Goal: Task Accomplishment & Management: Complete application form

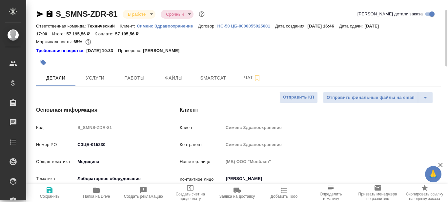
select select "RU"
drag, startPoint x: 39, startPoint y: 13, endPoint x: 45, endPoint y: 21, distance: 10.3
click at [39, 13] on icon "button" at bounding box center [40, 14] width 7 height 6
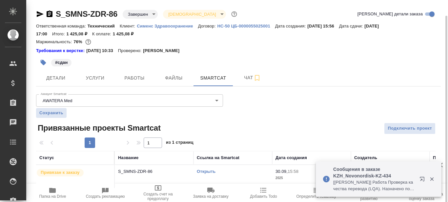
scroll to position [8, 0]
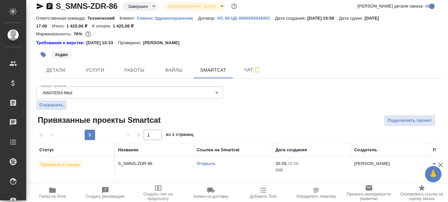
click at [49, 6] on icon "button" at bounding box center [50, 6] width 6 height 7
drag, startPoint x: 118, startPoint y: 6, endPoint x: 57, endPoint y: 11, distance: 61.2
click at [57, 11] on div "S_SMNS-ZDR-86 Завершен closed Святая троица holyTrinity Кратко детали заказа" at bounding box center [238, 7] width 404 height 13
copy link "S_SMNS-ZDR-86"
drag, startPoint x: 38, startPoint y: 6, endPoint x: 92, endPoint y: 37, distance: 62.3
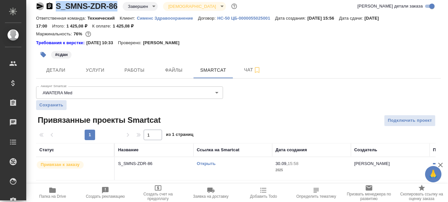
click at [38, 6] on icon "button" at bounding box center [40, 6] width 8 height 8
copy link "S_SMNS-ZDR-86"
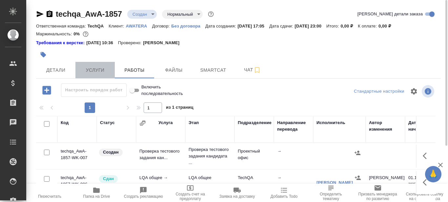
click at [100, 68] on span "Услуги" at bounding box center [94, 70] width 31 height 8
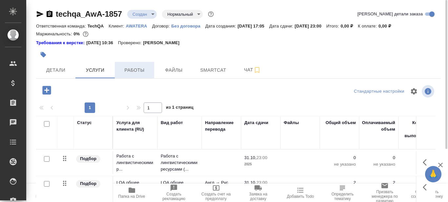
click at [128, 73] on span "Работы" at bounding box center [134, 70] width 31 height 8
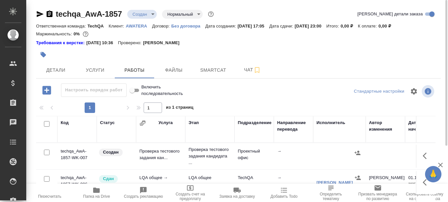
click at [45, 91] on icon "button" at bounding box center [46, 90] width 9 height 9
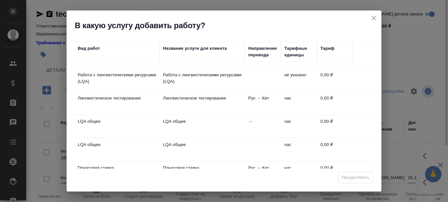
scroll to position [113, 0]
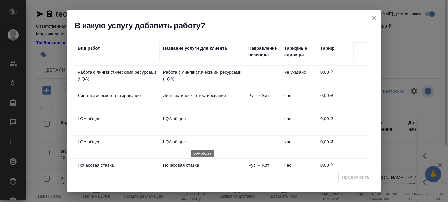
click at [177, 142] on p "LQA общее" at bounding box center [202, 142] width 79 height 7
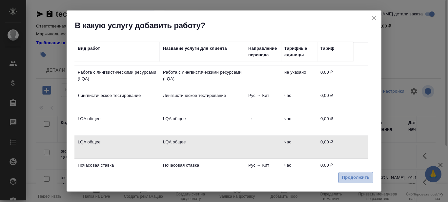
click at [350, 177] on span "Продолжить" at bounding box center [356, 178] width 28 height 8
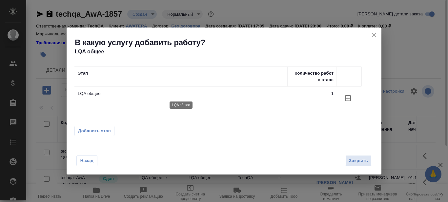
click at [89, 95] on p "LQA общее" at bounding box center [181, 93] width 206 height 7
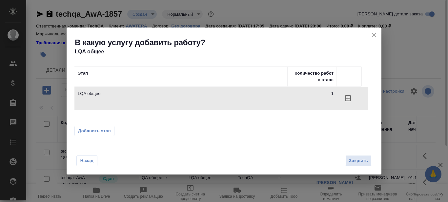
click at [145, 100] on td "LQA общее" at bounding box center [180, 98] width 213 height 23
click at [142, 98] on td "LQA общее" at bounding box center [180, 98] width 213 height 23
click at [364, 159] on span "Закрыть" at bounding box center [358, 161] width 19 height 8
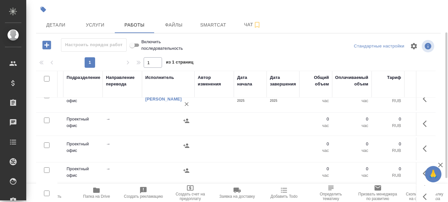
scroll to position [145, 0]
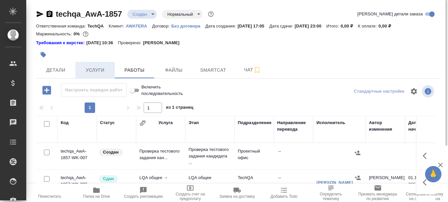
click at [99, 69] on span "Услуги" at bounding box center [94, 70] width 31 height 8
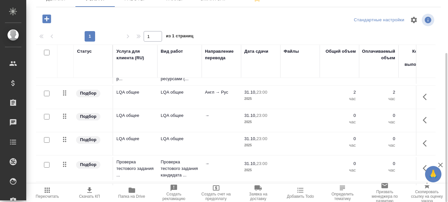
scroll to position [33, 0]
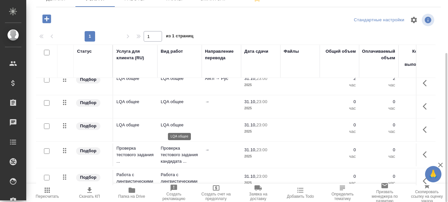
click at [176, 125] on p "LQA общее" at bounding box center [180, 125] width 38 height 7
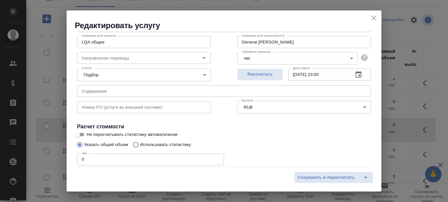
scroll to position [0, 0]
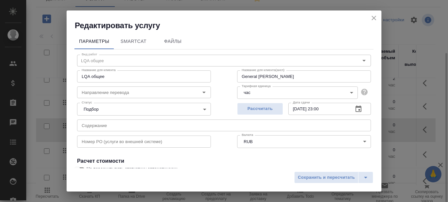
click at [372, 18] on icon "close" at bounding box center [374, 18] width 8 height 8
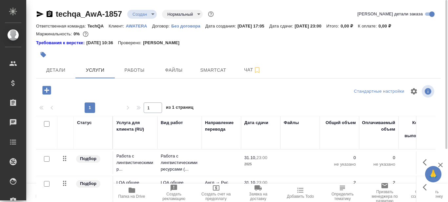
click at [47, 88] on icon "button" at bounding box center [46, 90] width 9 height 9
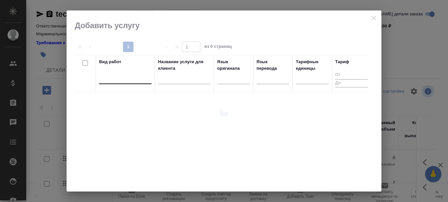
click at [112, 81] on div at bounding box center [125, 78] width 52 height 10
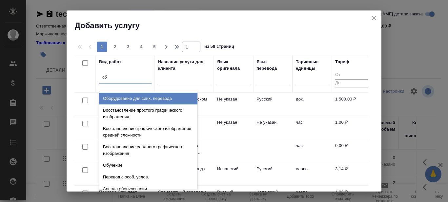
type input "общ"
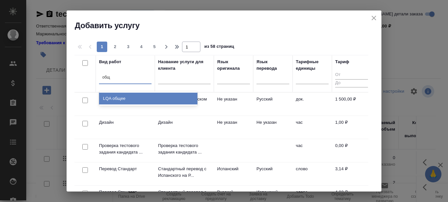
click at [114, 99] on div "LQA общее" at bounding box center [148, 99] width 98 height 12
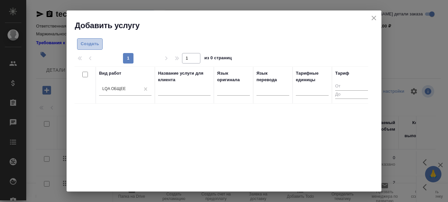
click at [92, 45] on span "Создать" at bounding box center [90, 44] width 18 height 8
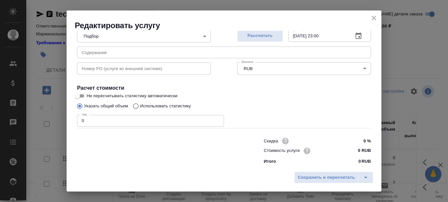
scroll to position [75, 0]
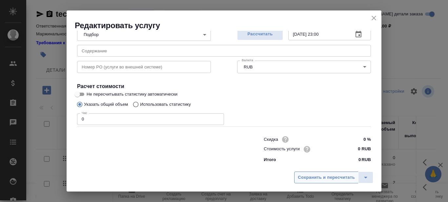
click at [335, 177] on span "Сохранить и пересчитать" at bounding box center [326, 178] width 57 height 8
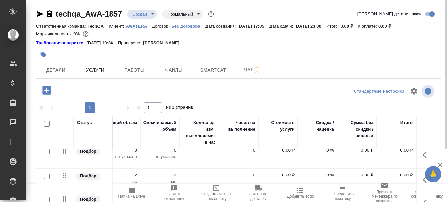
scroll to position [0, 224]
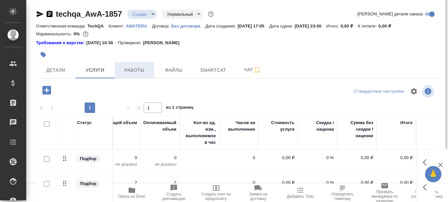
click at [129, 72] on span "Работы" at bounding box center [134, 70] width 31 height 8
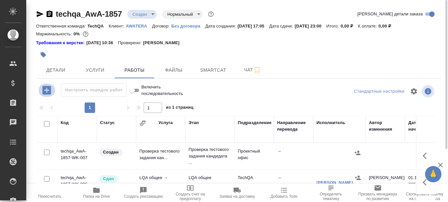
click at [47, 91] on icon "button" at bounding box center [46, 90] width 11 height 11
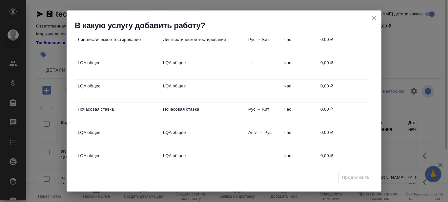
scroll to position [52, 0]
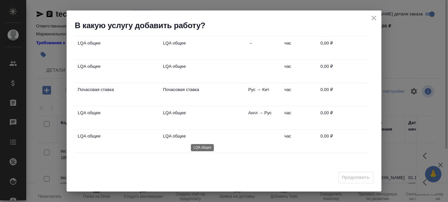
click at [172, 136] on p "LQA общее" at bounding box center [202, 136] width 79 height 7
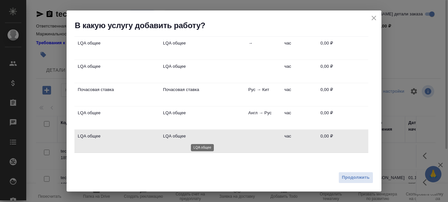
click at [172, 136] on p "LQA общее" at bounding box center [202, 136] width 79 height 7
click at [361, 176] on span "Продолжить" at bounding box center [356, 178] width 28 height 8
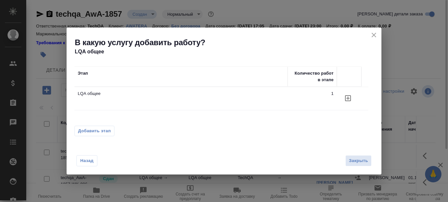
scroll to position [0, 0]
click at [203, 102] on td "LQA общее" at bounding box center [180, 98] width 213 height 23
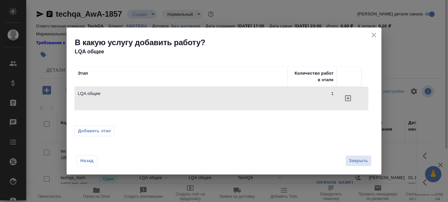
click at [349, 99] on icon "button" at bounding box center [348, 98] width 8 height 8
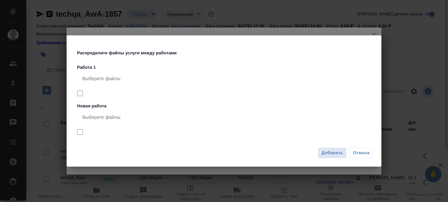
click at [362, 153] on span "Отмена" at bounding box center [361, 153] width 17 height 7
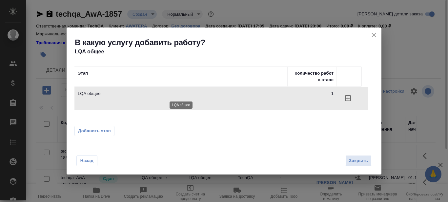
click at [101, 94] on p "LQA общее" at bounding box center [181, 93] width 206 height 7
click at [357, 159] on span "Закрыть" at bounding box center [358, 161] width 19 height 8
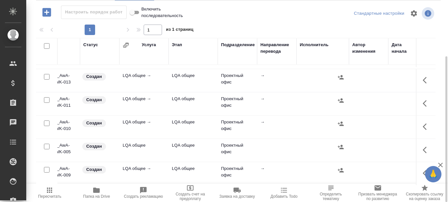
scroll to position [233, 0]
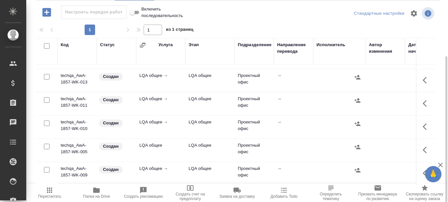
click at [147, 141] on td "LQA общее" at bounding box center [160, 150] width 49 height 23
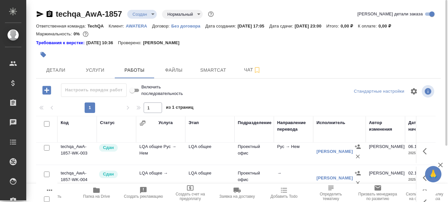
scroll to position [69, 0]
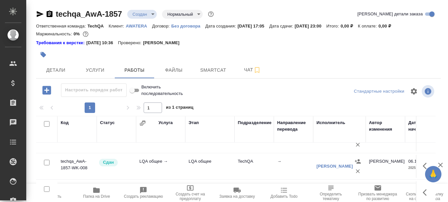
click at [46, 91] on icon "button" at bounding box center [46, 90] width 9 height 9
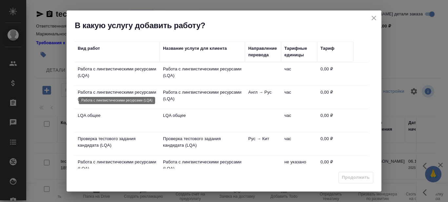
scroll to position [33, 0]
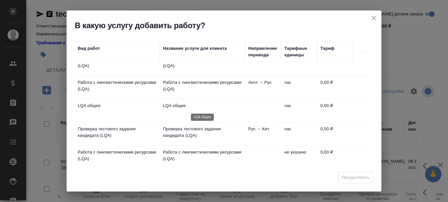
click at [164, 105] on p "LQA общее" at bounding box center [202, 106] width 79 height 7
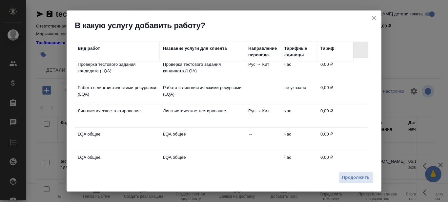
scroll to position [98, 0]
click at [351, 179] on span "Продолжить" at bounding box center [356, 178] width 28 height 8
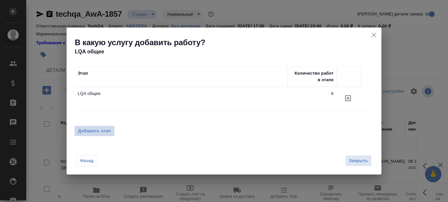
click at [93, 134] on button "Добавить этап" at bounding box center [94, 131] width 40 height 10
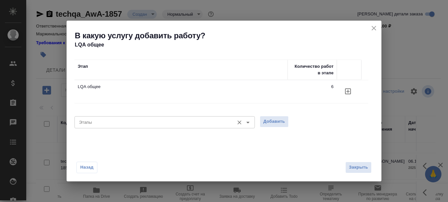
click at [247, 122] on icon "Open" at bounding box center [247, 123] width 3 height 2
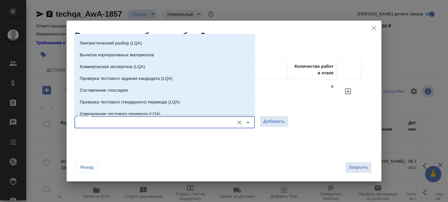
scroll to position [0, 0]
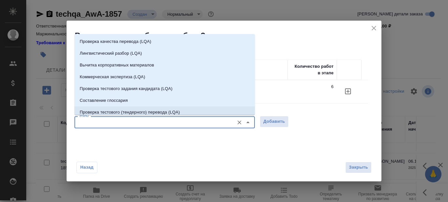
click at [135, 124] on input "Этапы" at bounding box center [153, 122] width 154 height 8
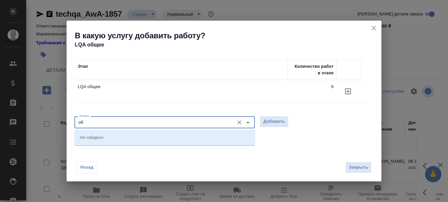
type input "общ"
drag, startPoint x: 113, startPoint y: 123, endPoint x: 64, endPoint y: 123, distance: 48.8
click at [64, 123] on div "В какую услугу добавить работу? LQA общее Этап Количество работ в этапе LQA общ…" at bounding box center [224, 101] width 448 height 202
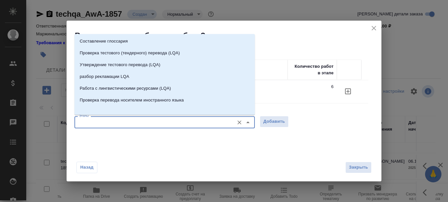
scroll to position [63, 0]
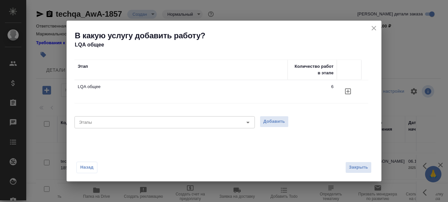
click at [285, 109] on div "Этап Количество работ в этапе LQA общее 6" at bounding box center [221, 87] width 294 height 54
click at [171, 88] on p "LQA общее" at bounding box center [181, 87] width 206 height 7
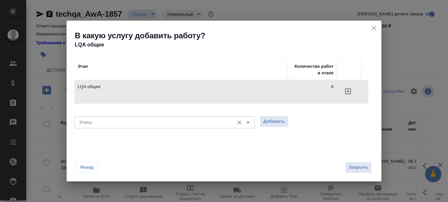
click at [238, 122] on icon "Очистить" at bounding box center [239, 123] width 4 height 4
click at [92, 163] on button "Назад" at bounding box center [86, 167] width 21 height 11
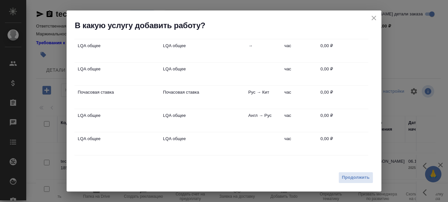
scroll to position [52, 0]
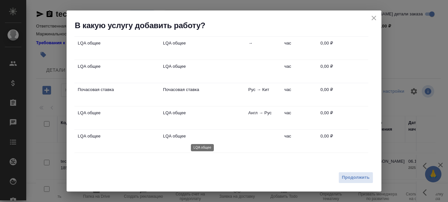
click at [180, 138] on p "LQA общее" at bounding box center [202, 136] width 79 height 7
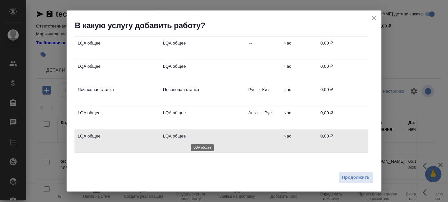
click at [178, 137] on p "LQA общее" at bounding box center [202, 136] width 79 height 7
click at [347, 175] on span "Продолжить" at bounding box center [356, 178] width 28 height 8
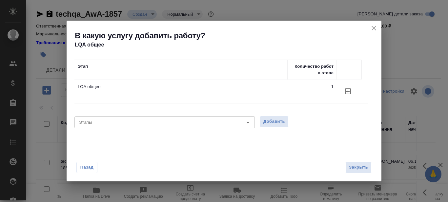
scroll to position [0, 0]
click at [93, 86] on p "LQA общее" at bounding box center [181, 87] width 206 height 7
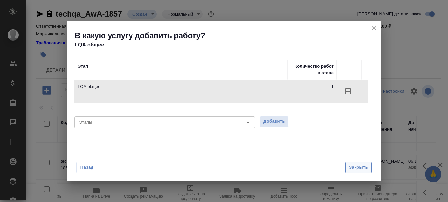
click at [365, 167] on span "Закрыть" at bounding box center [358, 168] width 19 height 8
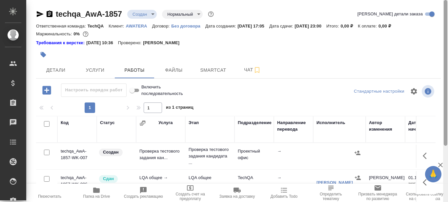
scroll to position [66, 0]
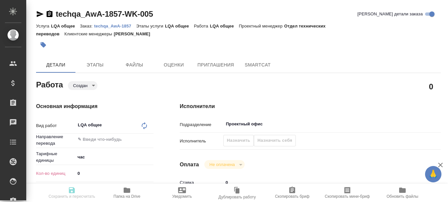
type textarea "x"
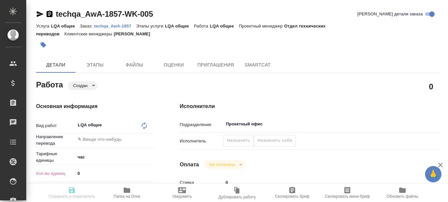
type textarea "x"
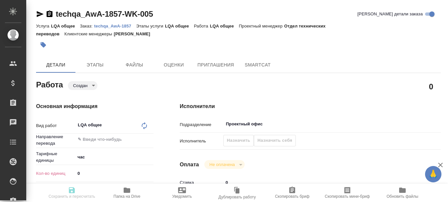
type textarea "x"
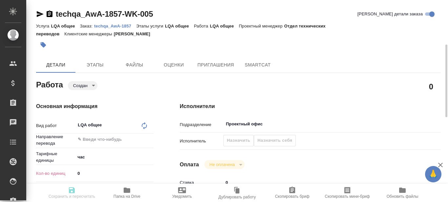
scroll to position [33, 0]
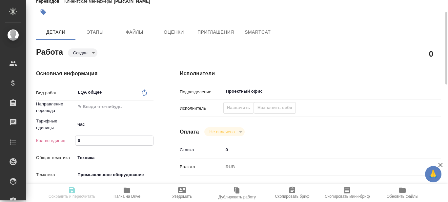
drag, startPoint x: 86, startPoint y: 142, endPoint x: 75, endPoint y: 141, distance: 10.9
click at [75, 141] on input "0" at bounding box center [114, 141] width 78 height 10
type input "2"
type textarea "x"
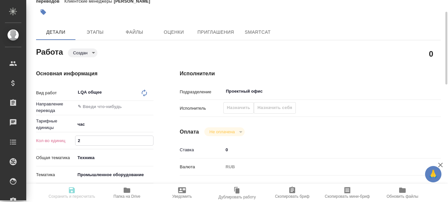
type textarea "x"
type input "2"
click at [161, 120] on div "Основная информация Вид работ LQA общее x ​ Направление перевода ​ Тарифные еди…" at bounding box center [95, 197] width 144 height 281
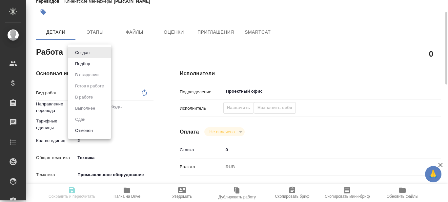
click at [95, 53] on body "🙏 .cls-1 fill:#fff; AWATERA Prazdnichnykh Olga Клиенты Спецификации Заказы 0 Ча…" at bounding box center [224, 101] width 448 height 202
click at [133, 66] on div at bounding box center [224, 101] width 448 height 202
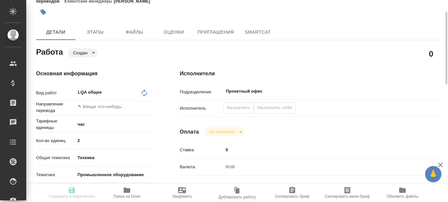
click at [266, 108] on div "Назначить Назначить себя" at bounding box center [259, 107] width 73 height 11
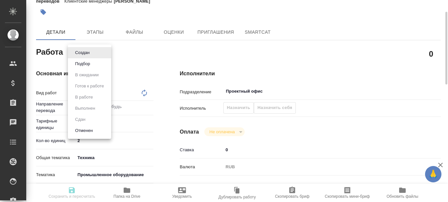
click at [94, 53] on body "🙏 .cls-1 fill:#fff; AWATERA Prazdnichnykh Olga Клиенты Спецификации Заказы 0 Ча…" at bounding box center [224, 101] width 448 height 202
click at [94, 63] on li "Подбор" at bounding box center [89, 63] width 43 height 11
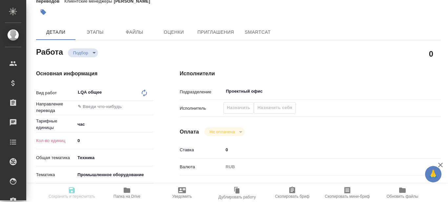
type textarea "x"
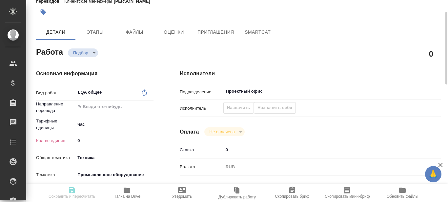
type textarea "x"
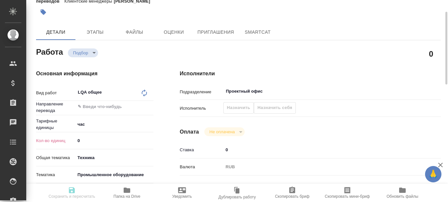
type textarea "x"
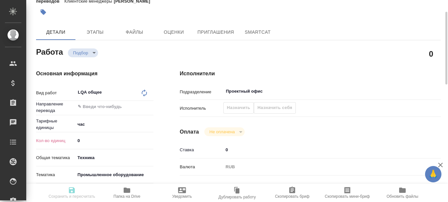
scroll to position [66, 0]
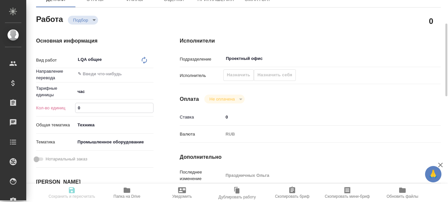
drag, startPoint x: 88, startPoint y: 107, endPoint x: 75, endPoint y: 106, distance: 13.1
click at [75, 106] on div "0" at bounding box center [114, 108] width 78 height 10
type input "2"
type textarea "x"
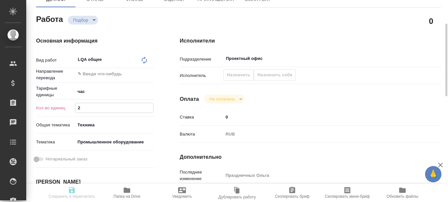
type textarea "x"
type input "2"
click at [166, 50] on div "Основная информация Вид работ LQA общее x ​ Направление перевода ​ Тарифные еди…" at bounding box center [95, 164] width 144 height 281
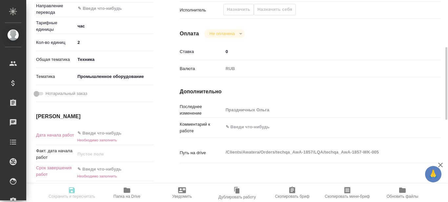
scroll to position [164, 0]
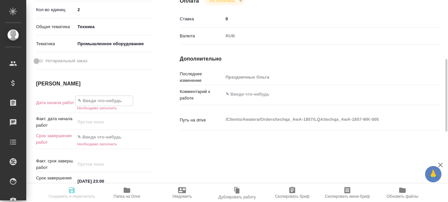
click at [103, 100] on input "text" at bounding box center [103, 101] width 57 height 10
click at [135, 100] on icon "button" at bounding box center [134, 100] width 8 height 8
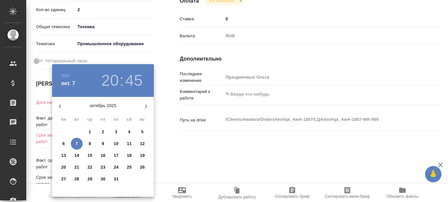
click at [62, 144] on span "6" at bounding box center [64, 144] width 12 height 7
type textarea "x"
type input "06.10.2025 20:45"
type textarea "x"
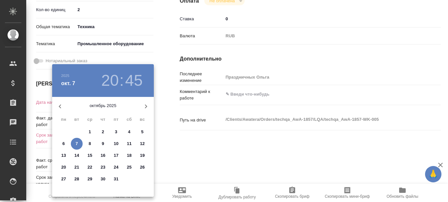
type textarea "x"
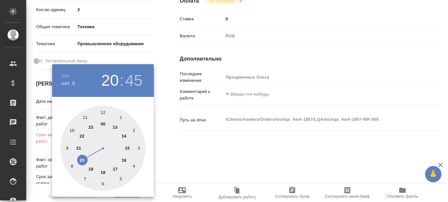
click at [70, 131] on div at bounding box center [102, 148] width 85 height 85
type textarea "x"
type input "06.10.2025 10:45"
type textarea "x"
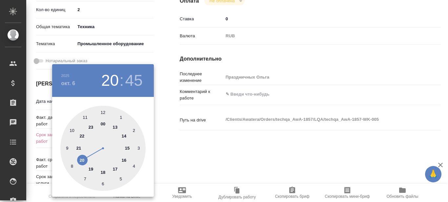
type textarea "x"
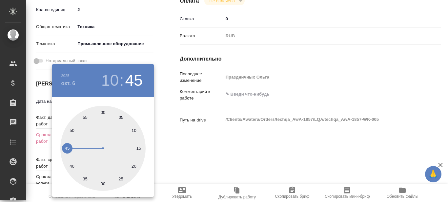
click at [102, 185] on div at bounding box center [102, 148] width 85 height 85
type textarea "x"
type input "[DATE] 10:30"
type textarea "x"
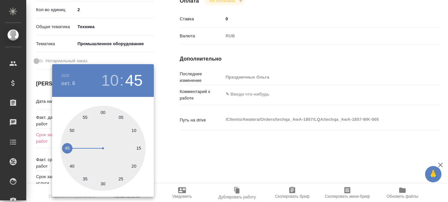
type textarea "x"
click at [169, 108] on div at bounding box center [224, 101] width 448 height 202
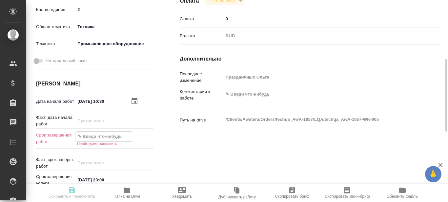
click at [101, 139] on input "text" at bounding box center [103, 137] width 57 height 10
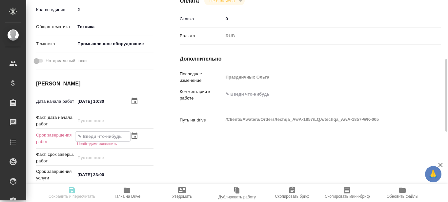
click at [132, 136] on icon "button" at bounding box center [134, 136] width 8 height 8
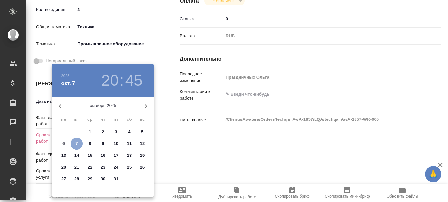
click at [77, 143] on p "7" at bounding box center [76, 144] width 2 height 7
type textarea "x"
type input "07.10.2025 20:45"
type textarea "x"
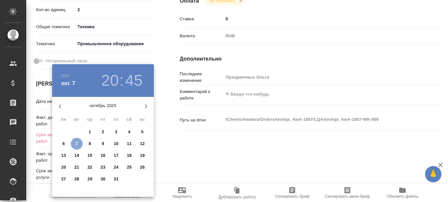
type textarea "x"
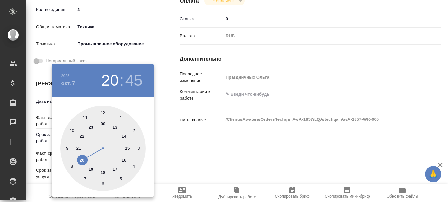
click at [83, 118] on div at bounding box center [102, 148] width 85 height 85
type textarea "x"
type input "07.10.2025 11:45"
type textarea "x"
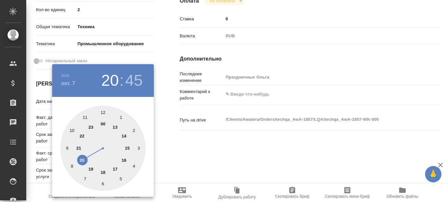
type textarea "x"
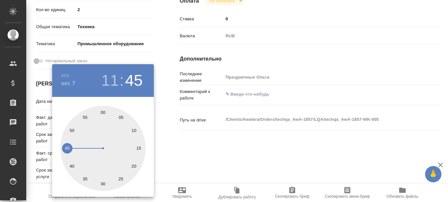
click at [103, 183] on div at bounding box center [102, 148] width 85 height 85
type textarea "x"
type input "07.10.2025 11:30"
type textarea "x"
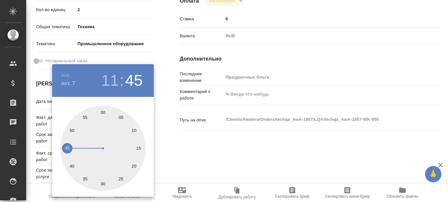
type textarea "x"
click at [164, 113] on div at bounding box center [224, 101] width 448 height 202
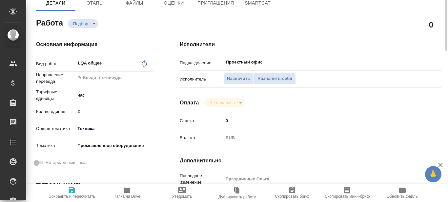
scroll to position [29, 0]
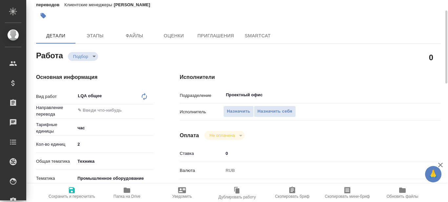
click at [73, 190] on icon "button" at bounding box center [72, 190] width 6 height 6
type textarea "x"
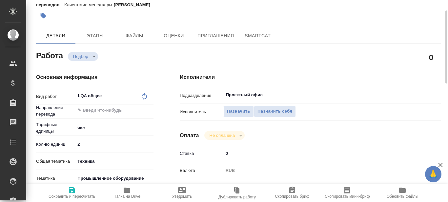
type textarea "x"
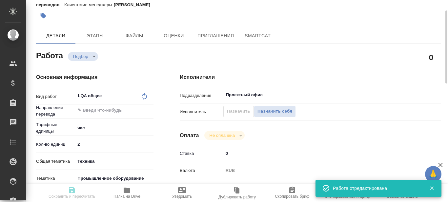
type input "recruiting"
type textarea "LQA общее"
type textarea "x"
type input "5a8b1489cc6b4906c91bfd93"
type input "2"
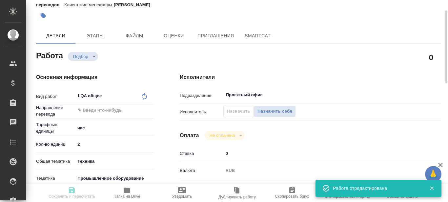
type input "tech"
type input "5f647205b73bc97568ca66bc"
type input "06.10.2025 10:30"
type input "07.10.2025 11:30"
type input "[DATE] 23:00"
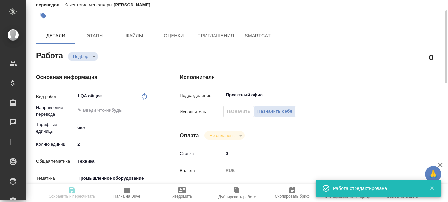
type input "Проектный офис"
type input "notPayed"
type input "0"
type input "RUB"
type input "Праздничных Ольга"
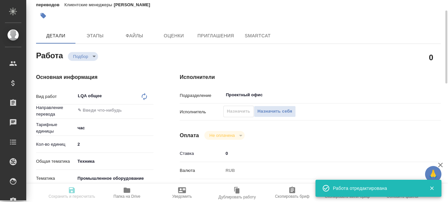
type textarea "x"
type textarea "/Clients/Awatera/Orders/techqa_AwA-1857/LQA/techqa_AwA-1857-WK-005"
type textarea "x"
type input "techqa_AwA-1857"
type input "LQA общее"
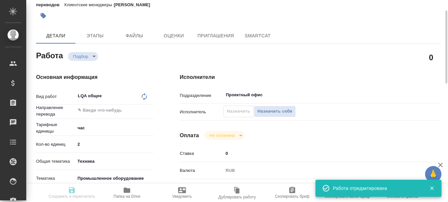
type input "LQA общее"
type input "[PERSON_NAME]"
type input "/Clients/Awatera/Orders/techqa_AwA-1857"
type textarea "x"
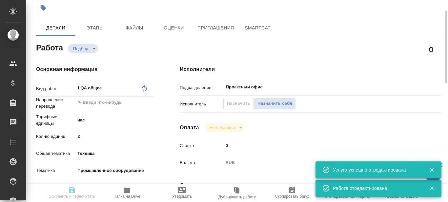
type textarea "x"
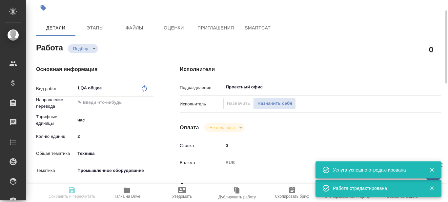
type textarea "x"
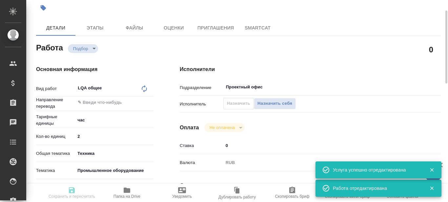
type textarea "x"
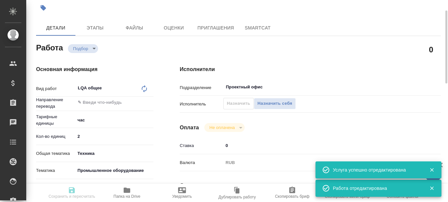
type textarea "x"
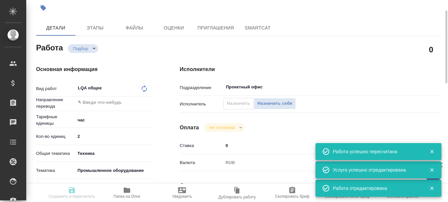
type input "recruiting"
type textarea "LQA общее"
type textarea "x"
type input "5a8b1489cc6b4906c91bfd93"
type input "2"
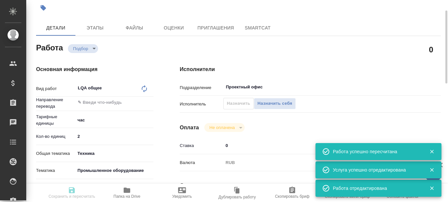
type input "tech"
type input "5f647205b73bc97568ca66bc"
type input "06.10.2025 10:30"
type input "07.10.2025 11:30"
type input "[DATE] 23:00"
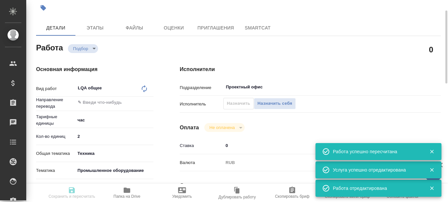
type input "Проектный офис"
type input "notPayed"
type input "0"
type input "RUB"
type input "Праздничных Ольга"
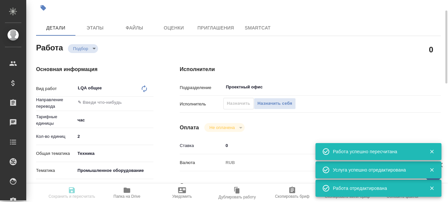
type textarea "x"
type textarea "/Clients/Awatera/Orders/techqa_AwA-1857/LQA/techqa_AwA-1857-WK-005"
type textarea "x"
type input "techqa_AwA-1857"
type input "LQA общее"
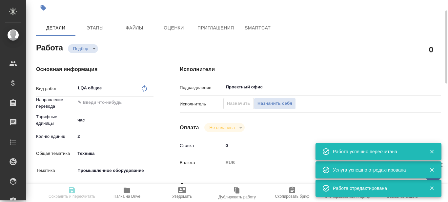
type input "LQA общее"
type input "[PERSON_NAME]"
type input "/Clients/Awatera/Orders/techqa_AwA-1857"
type textarea "x"
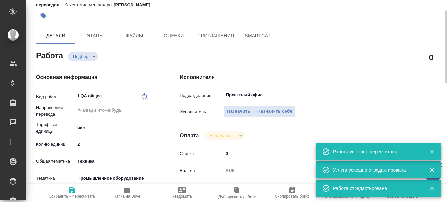
type textarea "x"
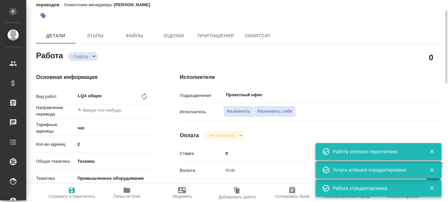
type textarea "x"
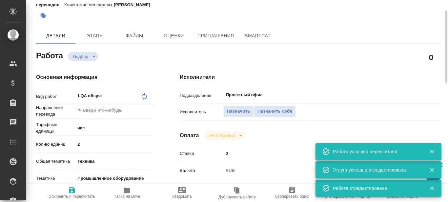
type textarea "x"
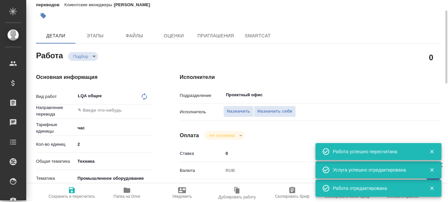
type textarea "x"
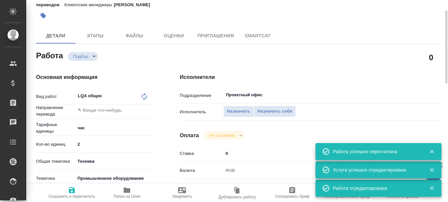
type textarea "x"
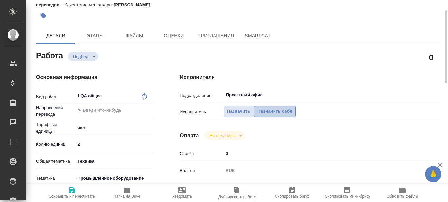
click at [273, 113] on span "Назначить себя" at bounding box center [274, 112] width 35 height 8
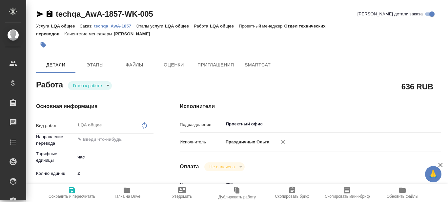
type textarea "x"
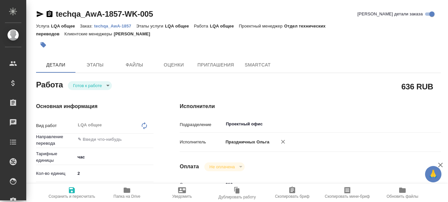
type textarea "x"
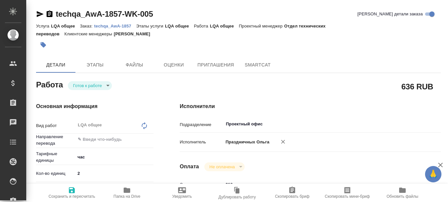
type textarea "x"
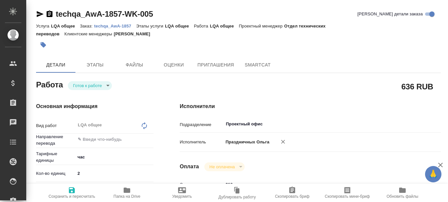
type textarea "x"
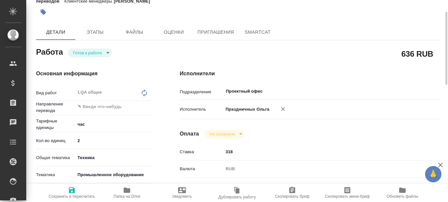
type textarea "x"
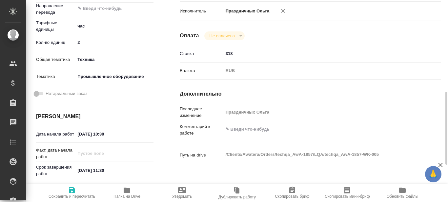
scroll to position [197, 0]
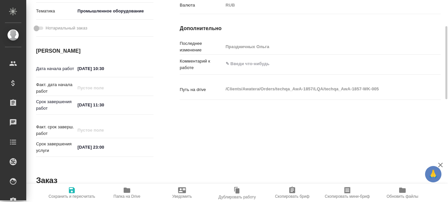
type textarea "x"
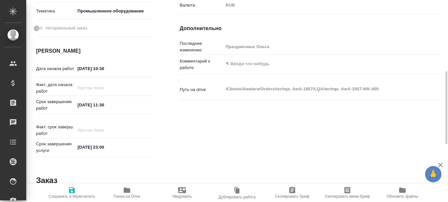
type textarea "x"
click at [247, 64] on textarea at bounding box center [321, 63] width 196 height 11
type textarea "x"
type textarea "с"
type textarea "x"
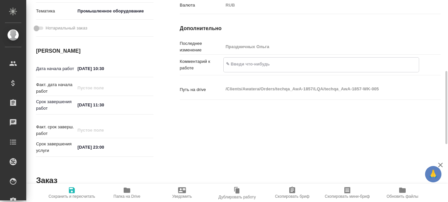
type textarea "x"
type textarea "ст"
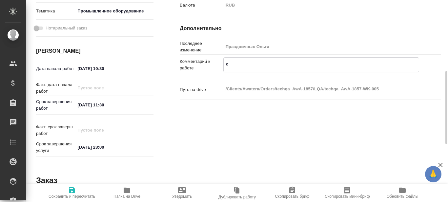
type textarea "x"
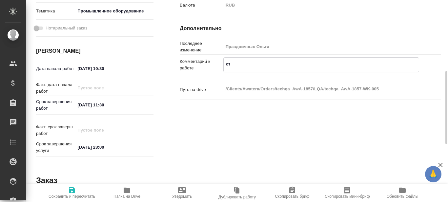
type textarea "ста"
type textarea "x"
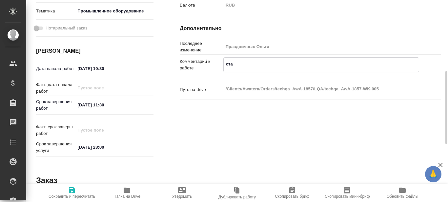
type textarea "x"
type textarea "стаж"
type textarea "x"
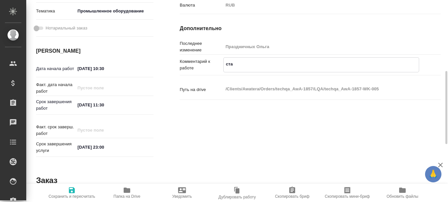
type textarea "x"
type textarea "стажи"
type textarea "x"
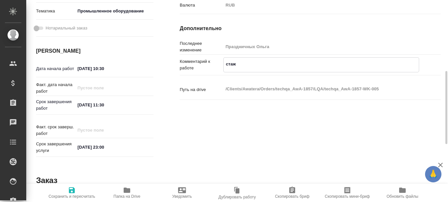
type textarea "x"
type textarea "стажиро"
type textarea "x"
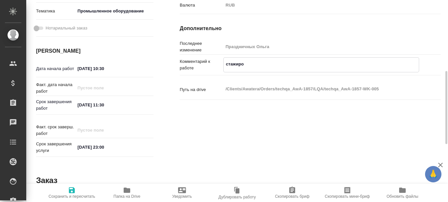
type textarea "x"
type textarea "стажиров"
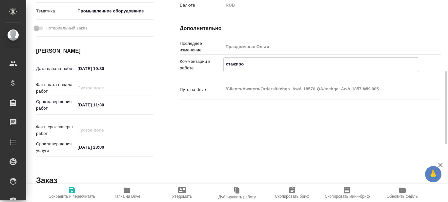
type textarea "x"
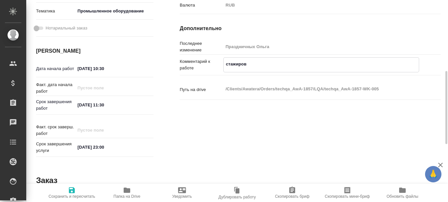
type textarea "стажировк"
type textarea "x"
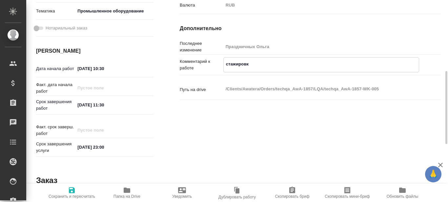
type textarea "x"
type textarea "стажировка"
type textarea "x"
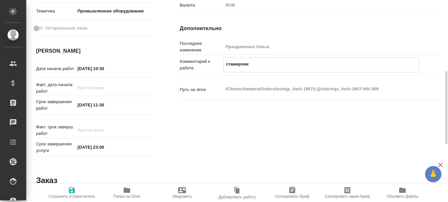
type textarea "x"
type textarea "с"
type textarea "x"
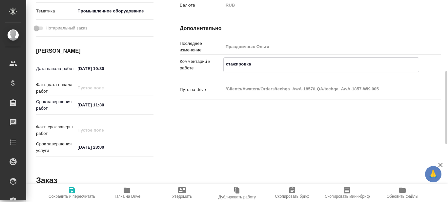
type textarea "x"
type textarea "со"
type textarea "x"
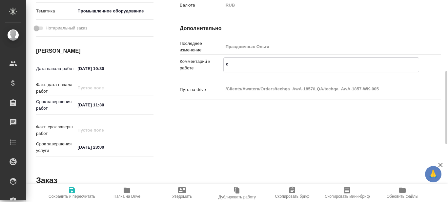
type textarea "x"
type textarea "сох"
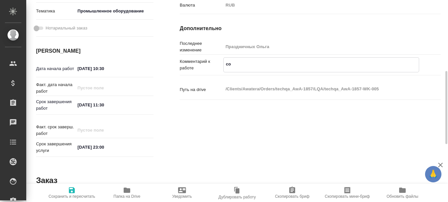
type textarea "x"
type textarea "сохв"
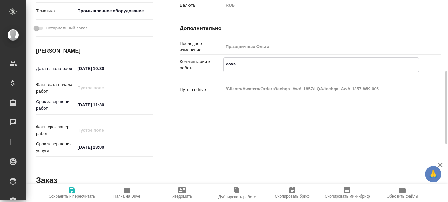
type textarea "x"
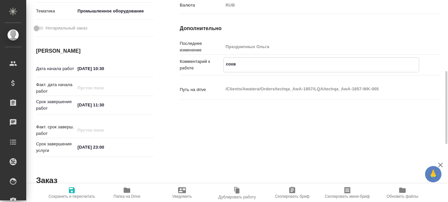
type textarea "x"
type textarea "сохво"
type textarea "x"
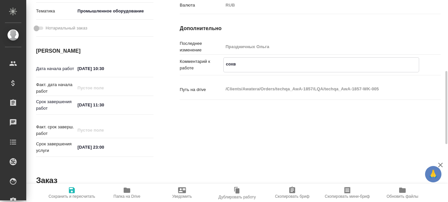
type textarea "x"
type textarea "сохвон"
type textarea "x"
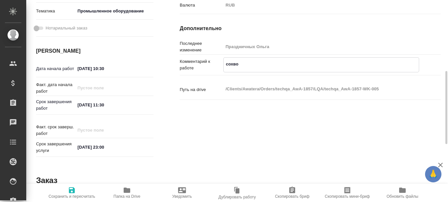
type textarea "x"
type textarea "сохвоны"
type textarea "x"
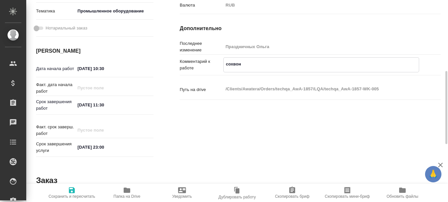
type textarea "x"
type textarea "сохвоны"
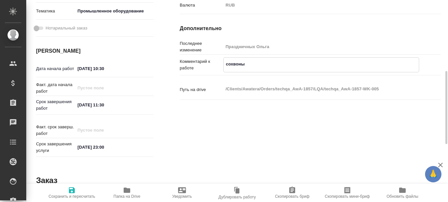
type textarea "x"
type textarea "сохвоны"
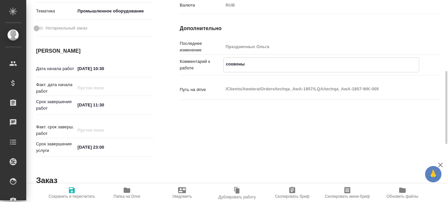
type textarea "x"
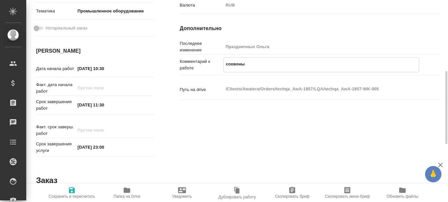
type textarea "сохвон"
type textarea "x"
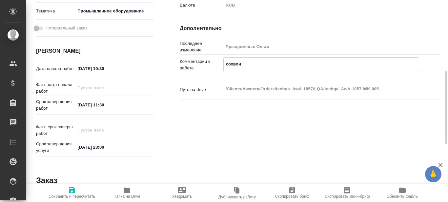
type textarea "x"
type textarea "сохво"
type textarea "x"
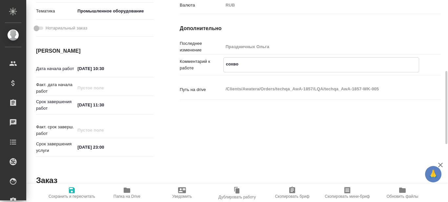
type textarea "x"
type textarea "сохв"
type textarea "x"
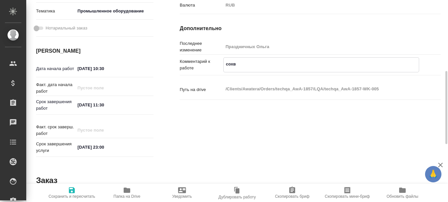
type textarea "x"
type textarea "сох"
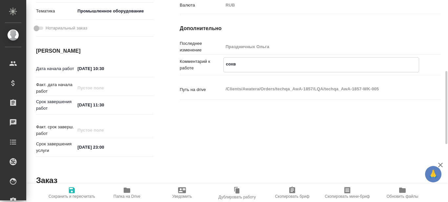
type textarea "x"
type textarea "со"
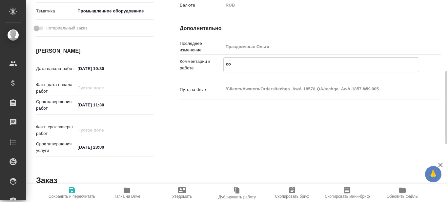
type textarea "x"
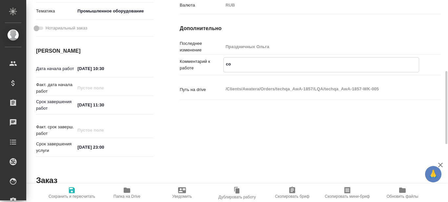
type textarea "соз"
type textarea "x"
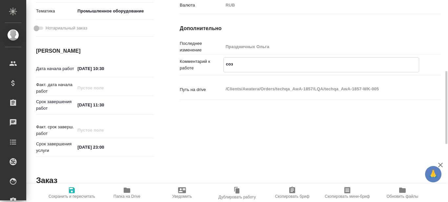
type textarea "x"
type textarea "созв"
type textarea "x"
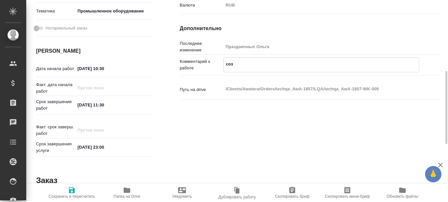
type textarea "x"
type textarea "созво"
type textarea "x"
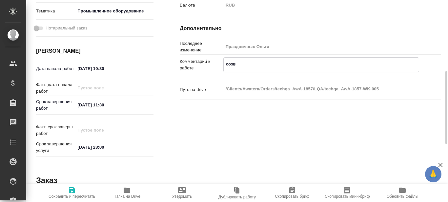
type textarea "x"
type textarea "созвон"
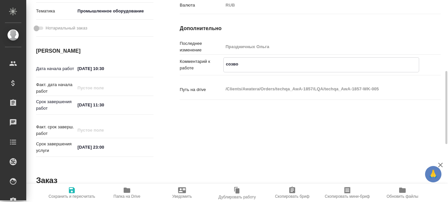
type textarea "x"
type textarea "созвоны"
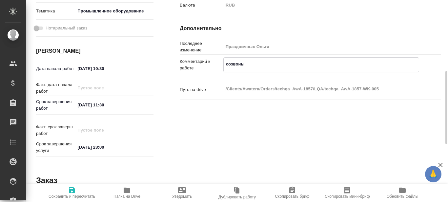
type textarea "x"
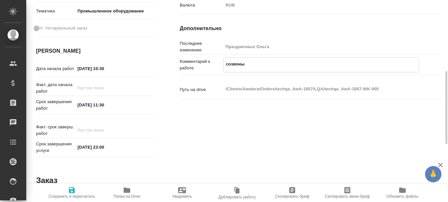
type textarea "x"
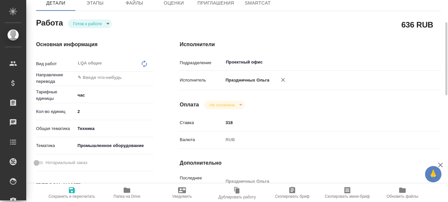
scroll to position [29, 0]
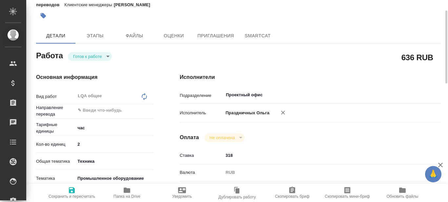
click at [106, 55] on body "🙏 .cls-1 fill:#fff; AWATERA Prazdnichnykh [PERSON_NAME] Спецификации Заказы 0 Ч…" at bounding box center [224, 101] width 448 height 202
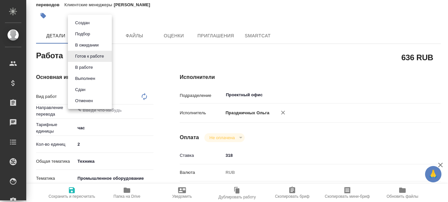
click at [90, 88] on li "Сдан" at bounding box center [90, 89] width 44 height 11
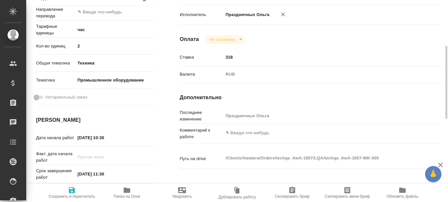
scroll to position [193, 0]
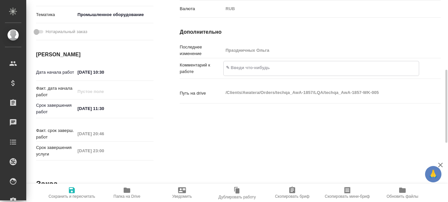
click at [241, 66] on textarea at bounding box center [321, 67] width 195 height 11
click at [71, 193] on icon "button" at bounding box center [72, 190] width 6 height 6
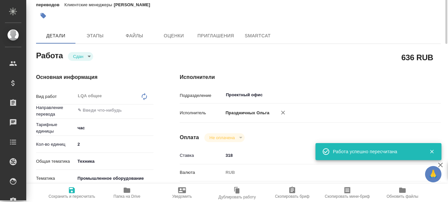
scroll to position [0, 0]
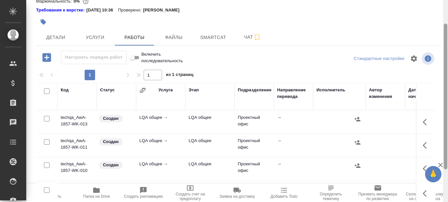
scroll to position [78, 0]
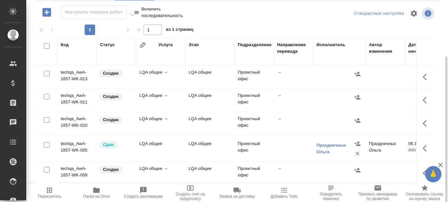
drag, startPoint x: 447, startPoint y: 148, endPoint x: 340, endPoint y: 131, distance: 108.4
click at [446, 139] on div at bounding box center [445, 101] width 5 height 202
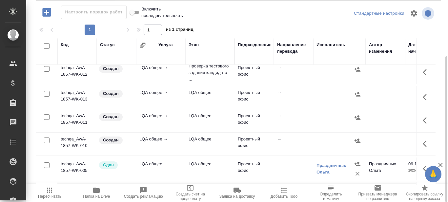
scroll to position [237, 0]
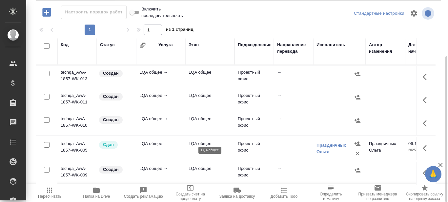
click at [196, 141] on p "LQA общее" at bounding box center [209, 144] width 43 height 7
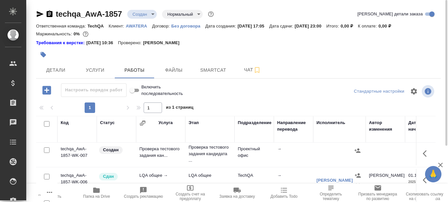
scroll to position [0, 0]
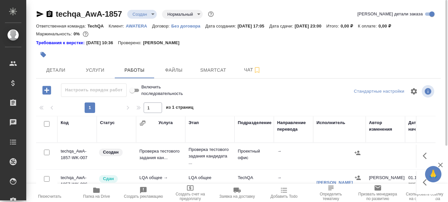
click at [46, 90] on icon "button" at bounding box center [46, 90] width 11 height 11
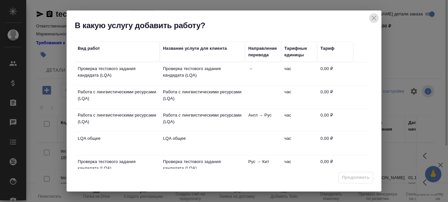
click at [375, 18] on icon "close" at bounding box center [374, 18] width 8 height 8
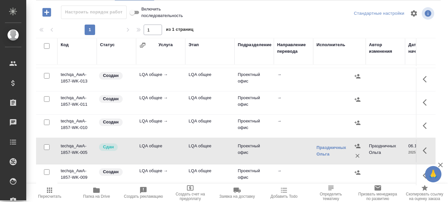
scroll to position [237, 0]
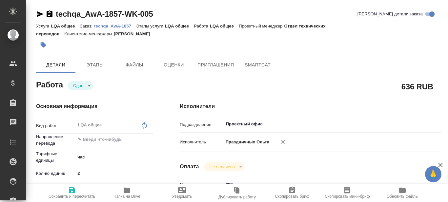
type textarea "x"
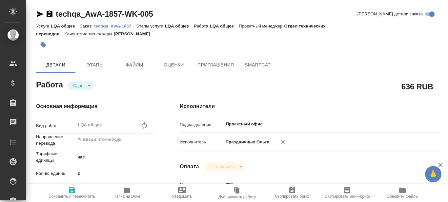
type textarea "x"
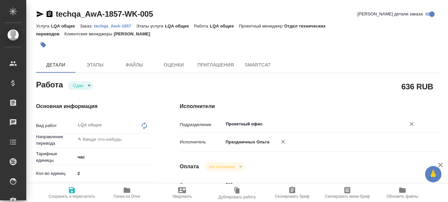
click at [257, 126] on input "Проектный офис" at bounding box center [310, 124] width 170 height 8
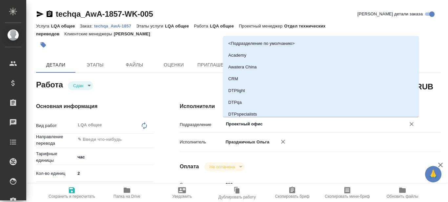
type textarea "x"
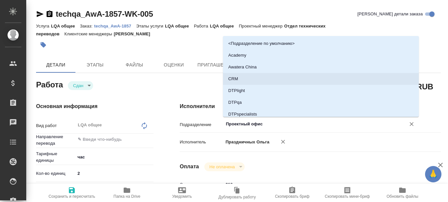
type textarea "x"
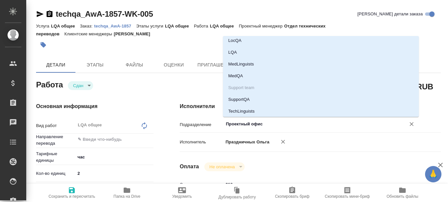
scroll to position [164, 0]
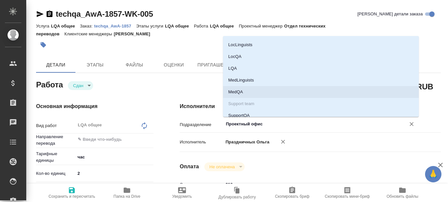
click at [252, 91] on li "MedQA" at bounding box center [321, 92] width 196 height 12
type textarea "x"
type input "MedQA"
type textarea "x"
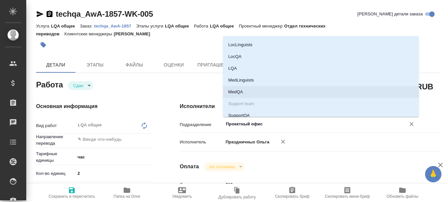
type textarea "x"
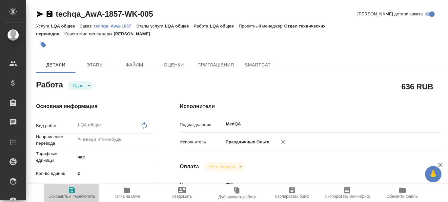
click at [72, 190] on icon "button" at bounding box center [72, 190] width 6 height 6
type textarea "x"
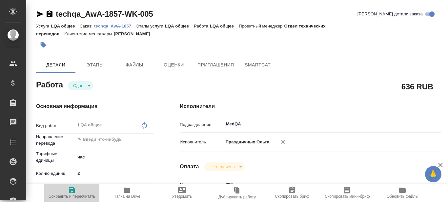
type textarea "x"
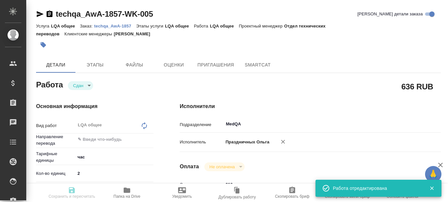
type textarea "x"
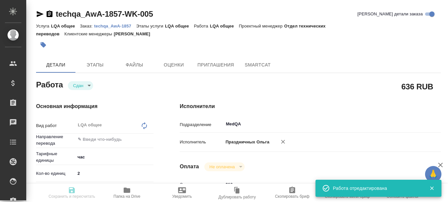
type textarea "x"
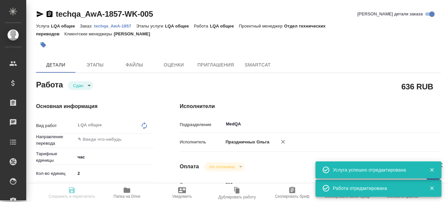
type input "closed"
type textarea "LQA общее"
type textarea "x"
type input "5a8b1489cc6b4906c91bfd93"
type input "2"
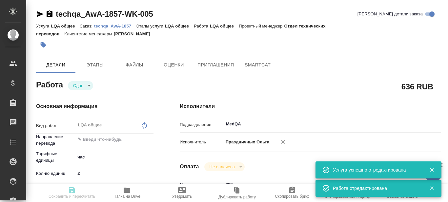
type input "tech"
type input "5f647205b73bc97568ca66bc"
type input "[DATE] 10:30"
type input "[DATE] 11:30"
type input "07.10.2025 20:46"
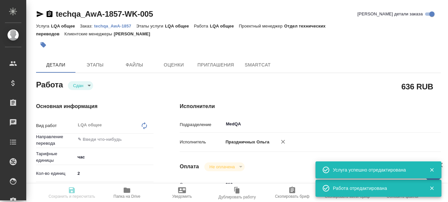
type input "[DATE] 23:00"
type input "MedQA"
type input "notPayed"
type input "318"
type input "RUB"
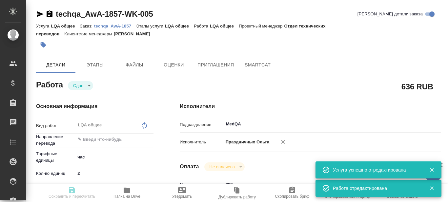
type input "Праздничных Ольга"
type textarea "созвоны со стажерами МИЭТ и ТГУ"
type textarea "x"
type textarea "/Clients/Awatera/Orders/techqa_AwA-1857/LQA/techqa_AwA-1857-WK-005"
type textarea "x"
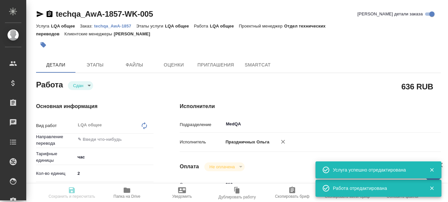
type input "techqa_AwA-1857"
type input "LQA общее"
type input "[PERSON_NAME]"
type input "/Clients/Awatera/Orders/techqa_AwA-1857"
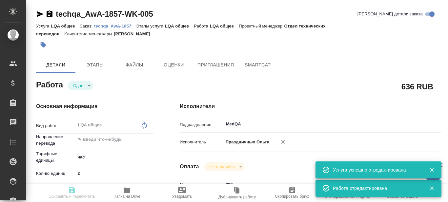
type textarea "x"
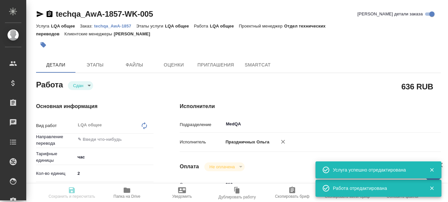
type textarea "x"
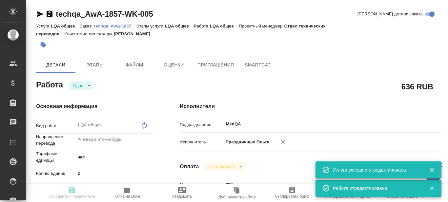
type textarea "x"
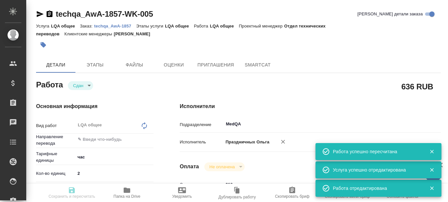
type textarea "x"
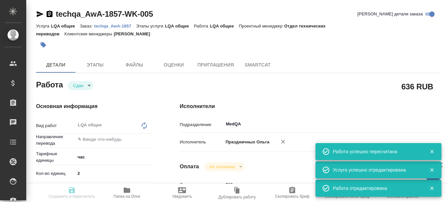
type input "closed"
type textarea "LQA общее"
type textarea "x"
type input "5a8b1489cc6b4906c91bfd93"
type input "2"
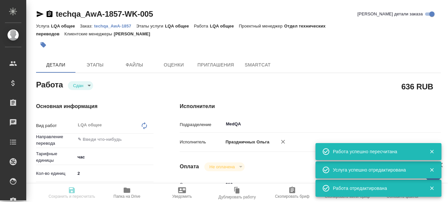
type input "tech"
type input "5f647205b73bc97568ca66bc"
type input "06.10.2025 10:30"
type input "07.10.2025 11:30"
type input "07.10.2025 20:46"
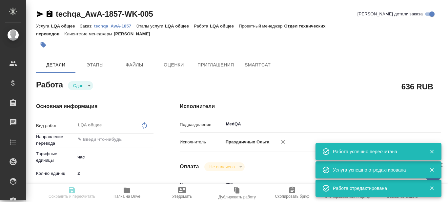
type input "31.10.2025 23:00"
type input "MedQA"
type input "notPayed"
type input "318"
type input "RUB"
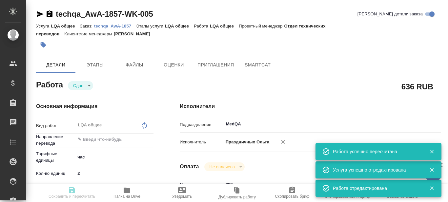
type input "Праздничных Ольга"
type textarea "созвоны со стажерами МИЭТ и ТГУ"
type textarea "x"
type textarea "/Clients/Awatera/Orders/techqa_AwA-1857/LQA/techqa_AwA-1857-WK-005"
type textarea "x"
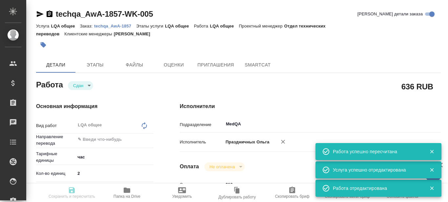
type input "techqa_AwA-1857"
type input "LQA общее"
type input "[PERSON_NAME]"
type input "/Clients/Awatera/Orders/techqa_AwA-1857"
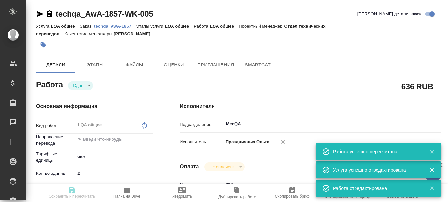
type textarea "x"
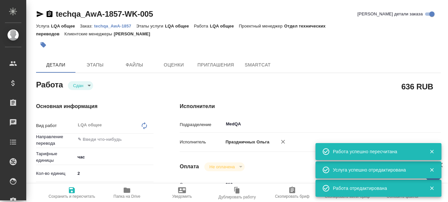
type textarea "x"
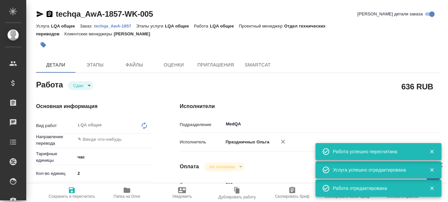
type textarea "x"
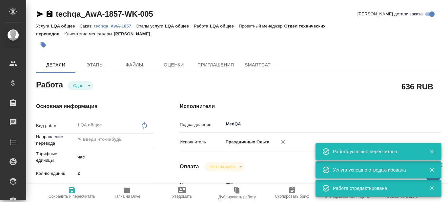
type textarea "x"
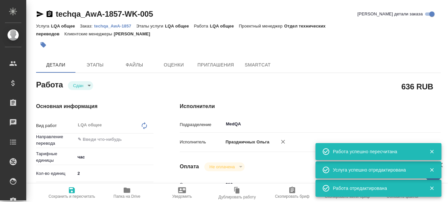
type textarea "x"
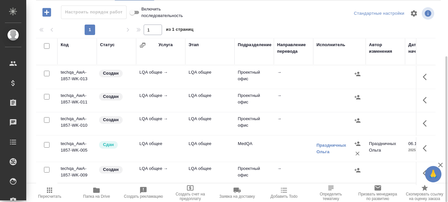
scroll to position [237, 0]
click at [46, 142] on input "checkbox" at bounding box center [47, 145] width 6 height 6
checkbox input "true"
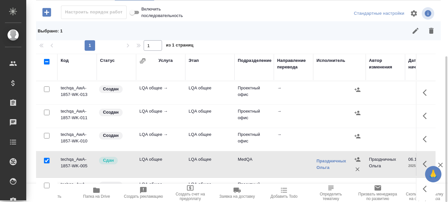
drag, startPoint x: 65, startPoint y: 155, endPoint x: 419, endPoint y: 159, distance: 354.3
click at [422, 161] on icon "button" at bounding box center [424, 164] width 4 height 7
click at [388, 162] on icon "button" at bounding box center [390, 164] width 4 height 5
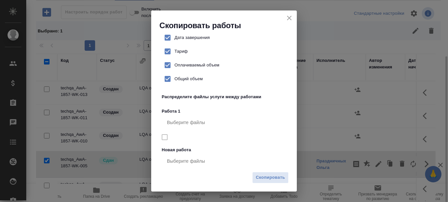
scroll to position [94, 0]
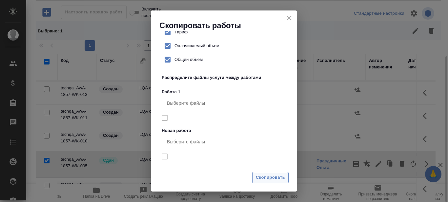
click at [266, 176] on span "Скопировать" at bounding box center [270, 178] width 29 height 8
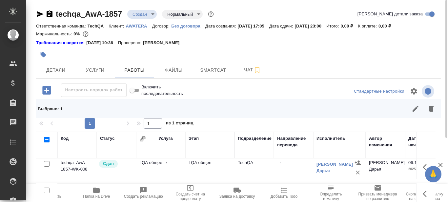
scroll to position [0, 0]
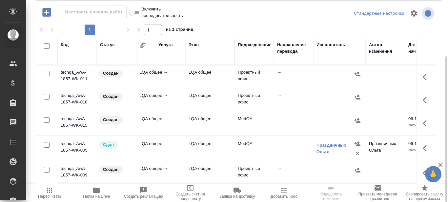
scroll to position [260, 0]
click at [246, 113] on td "MedQA" at bounding box center [253, 123] width 39 height 23
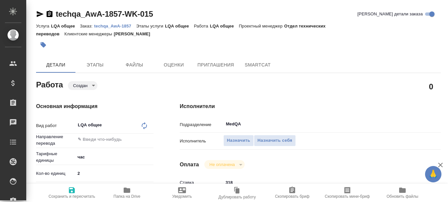
type textarea "x"
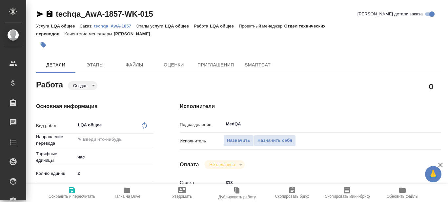
type textarea "x"
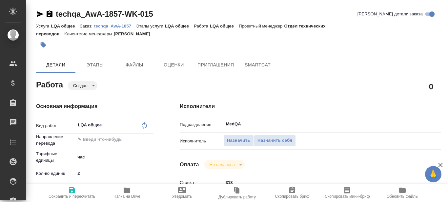
type textarea "x"
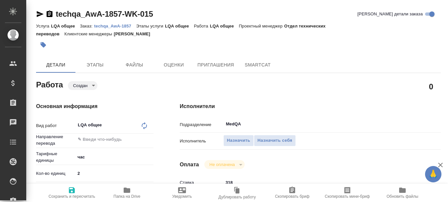
type textarea "x"
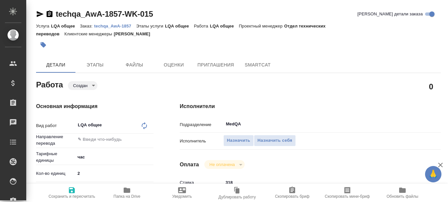
type textarea "x"
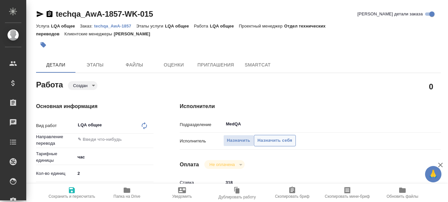
click at [259, 142] on span "Назначить себя" at bounding box center [274, 141] width 35 height 8
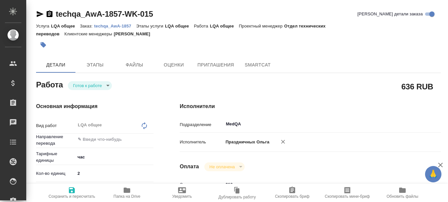
type textarea "x"
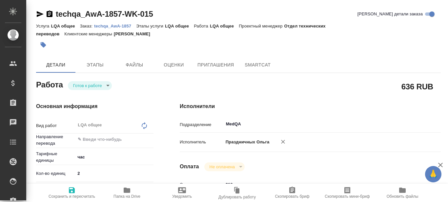
type textarea "x"
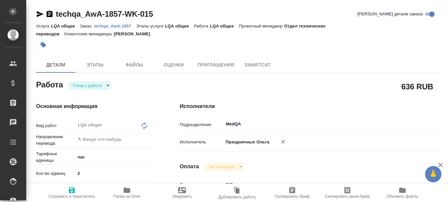
type textarea "x"
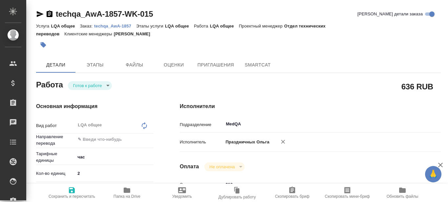
type textarea "x"
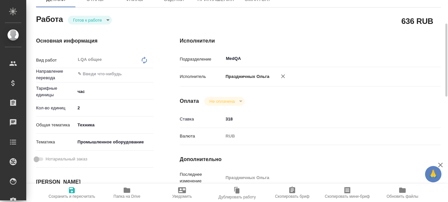
type textarea "x"
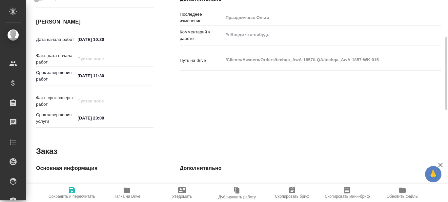
scroll to position [193, 0]
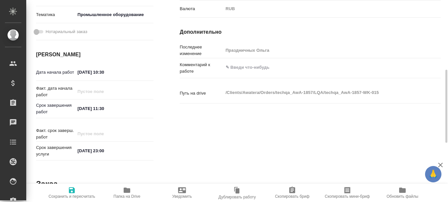
click at [98, 71] on input "06.10.2025 10:30" at bounding box center [103, 73] width 57 height 10
click at [103, 72] on input "06.10.2025 10:30" at bounding box center [102, 73] width 55 height 10
click at [105, 71] on input "06.10.2025 10:30" at bounding box center [102, 73] width 55 height 10
click at [105, 72] on input "06.10.2025 10:30" at bounding box center [102, 73] width 55 height 10
type input "06.10.2025 13:0_"
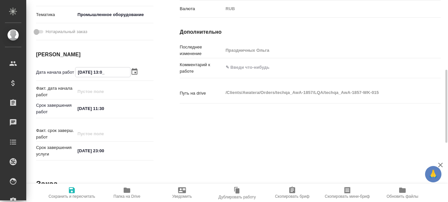
type textarea "x"
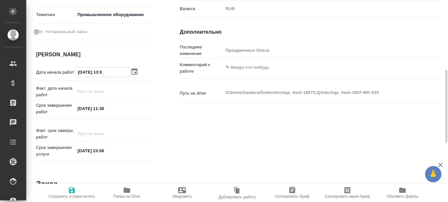
type input "06.10.2025 17:30"
type textarea "x"
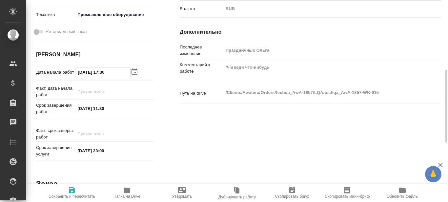
type textarea "x"
click at [109, 73] on input "06.10.2025 17:30" at bounding box center [102, 73] width 55 height 10
type input "06.10.2025 17:0_"
type textarea "x"
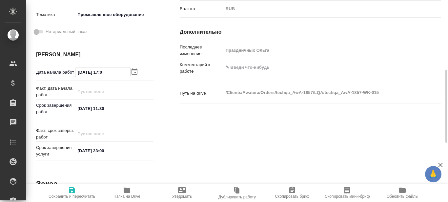
type textarea "x"
type input "[DATE] 17:00"
type textarea "x"
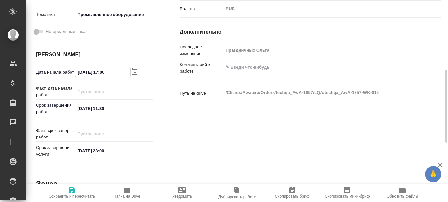
type textarea "x"
type input "[DATE] 17:00"
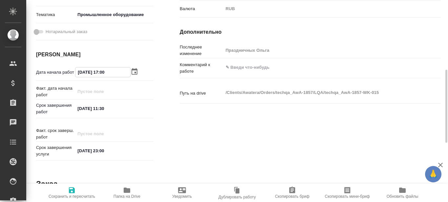
click at [114, 107] on input "07.10.2025 11:30" at bounding box center [103, 109] width 57 height 10
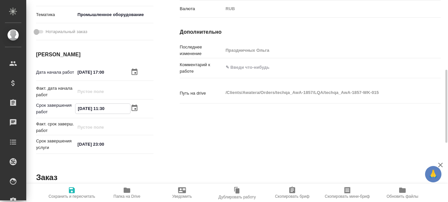
click at [105, 109] on input "07.10.2025 11:30" at bounding box center [102, 109] width 55 height 10
type input "[DATE] 12:30"
type textarea "x"
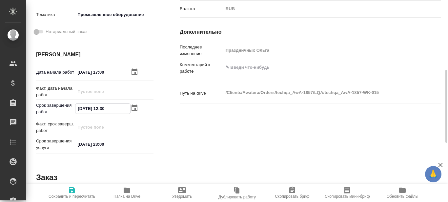
type textarea "x"
type input "[DATE] 12:30"
click at [162, 106] on div "Основная информация Вид работ LQA общее x ​ Направление перевода ​ Тарифные еди…" at bounding box center [95, 32] width 144 height 273
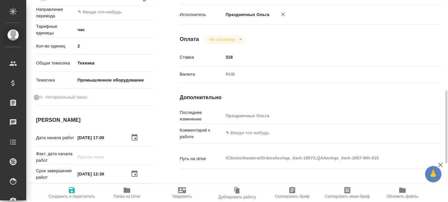
scroll to position [160, 0]
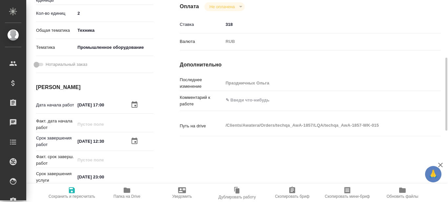
type textarea "x"
click at [239, 99] on textarea at bounding box center [321, 100] width 195 height 11
type textarea "x"
type textarea "к"
type textarea "x"
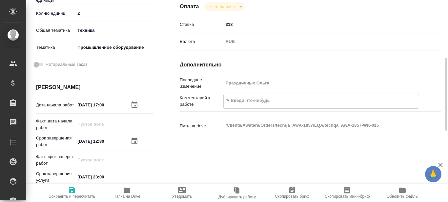
type textarea "x"
type textarea "ко"
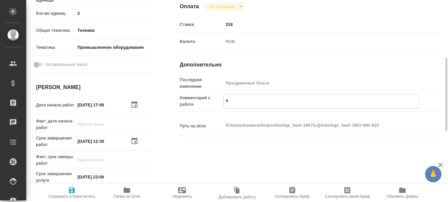
type textarea "x"
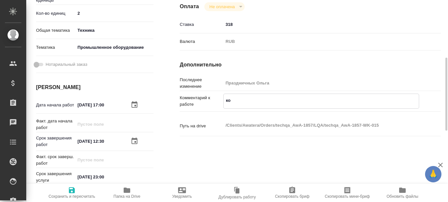
type textarea "кон"
type textarea "x"
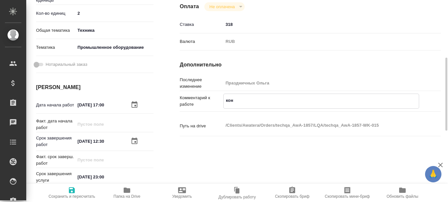
type textarea "x"
type textarea "конс"
type textarea "x"
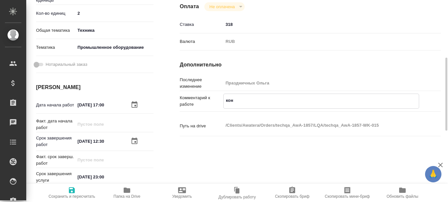
type textarea "x"
type textarea "консу"
type textarea "x"
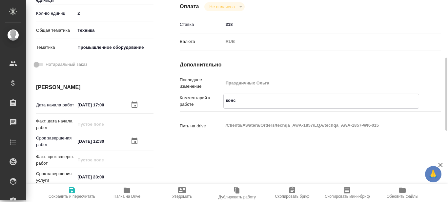
type textarea "x"
type textarea "консул"
type textarea "x"
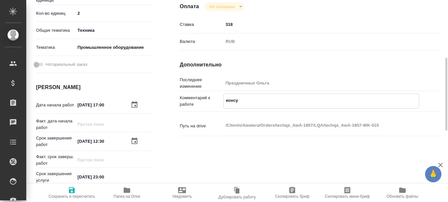
type textarea "x"
type textarea "консуль"
type textarea "x"
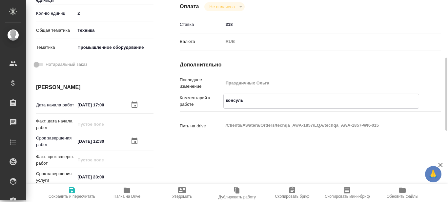
type textarea "x"
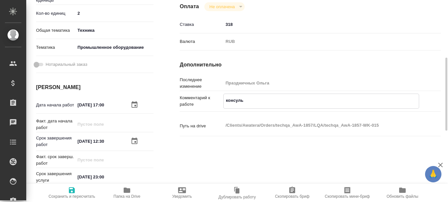
type textarea "консульт"
type textarea "x"
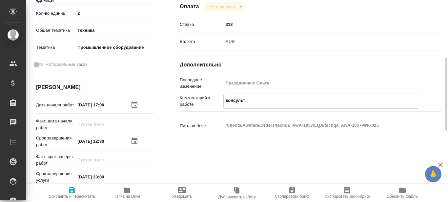
type textarea "x"
type textarea "консульта"
type textarea "x"
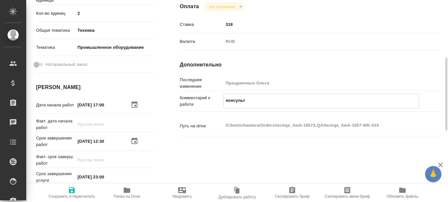
type textarea "x"
type textarea "консультац"
type textarea "x"
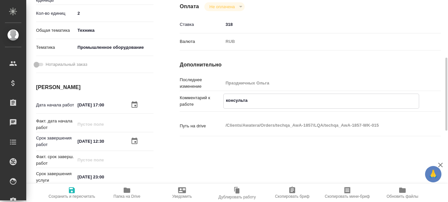
type textarea "x"
type textarea "консультаци"
type textarea "x"
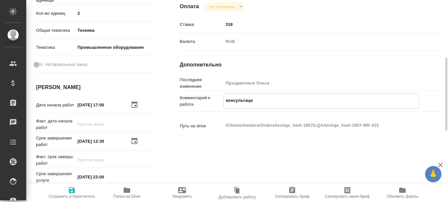
type textarea "x"
type textarea "консультации"
type textarea "x"
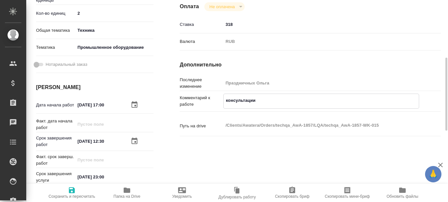
type textarea "x"
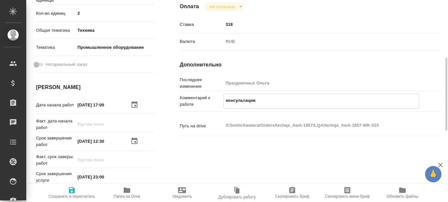
type textarea "консультации"
type textarea "x"
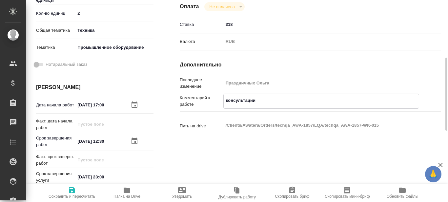
type textarea "консультации П"
type textarea "x"
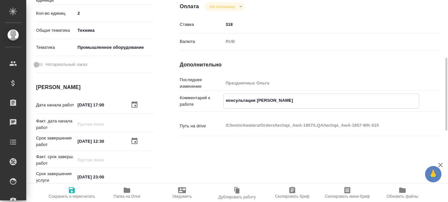
type textarea "x"
type textarea "консультации ПМ"
type textarea "x"
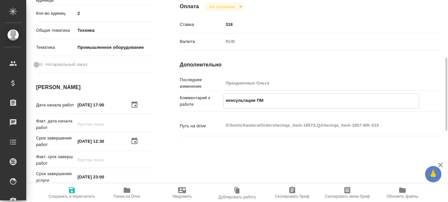
type textarea "x"
type textarea "консультации ПМа"
type textarea "x"
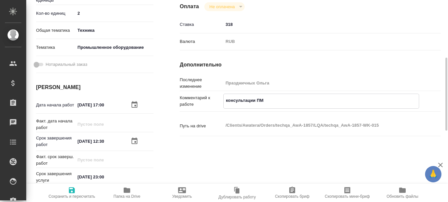
type textarea "x"
type textarea "консультации ПМам"
type textarea "x"
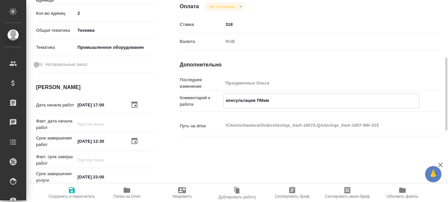
type textarea "x"
type textarea "консультации ПМам"
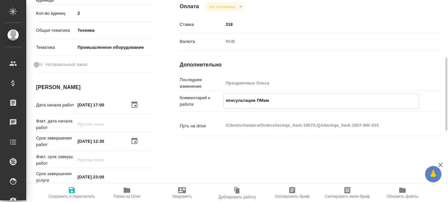
type textarea "x"
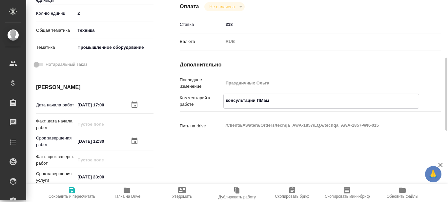
type textarea "x"
type textarea "консультации ПМам Т"
type textarea "x"
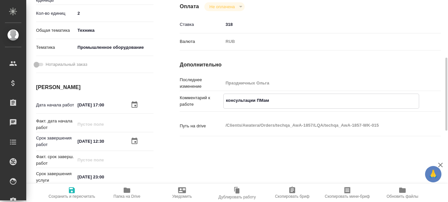
type textarea "x"
type textarea "консультации ПМам Те"
type textarea "x"
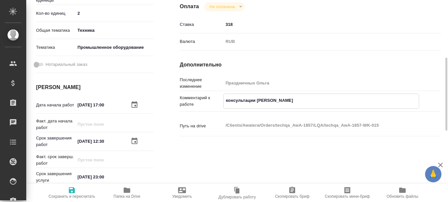
type textarea "x"
type textarea "консультации ПМам Тех"
type textarea "x"
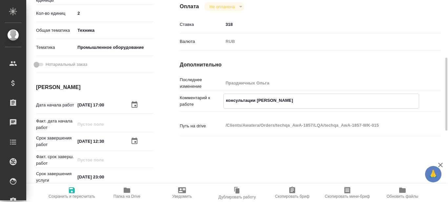
type textarea "x"
type textarea "консультации ПМам Теха"
type textarea "x"
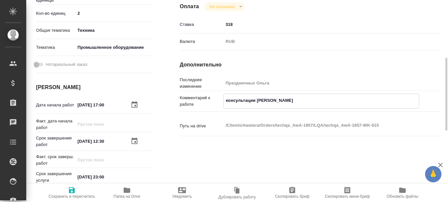
type textarea "x"
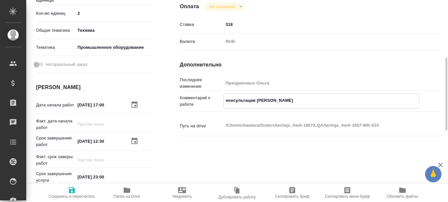
type textarea "консультации ПМам Теха"
type textarea "x"
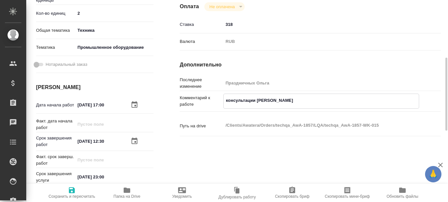
type textarea "x"
type textarea "консультации ПМам Теха и"
type textarea "x"
click at [72, 190] on icon "button" at bounding box center [72, 190] width 6 height 6
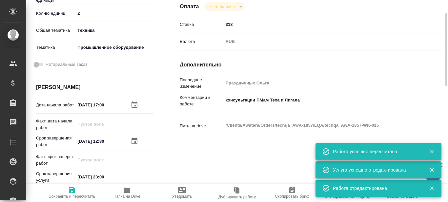
scroll to position [29, 0]
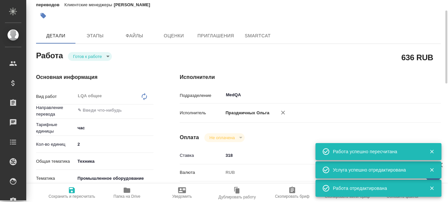
click at [107, 56] on body "🙏 .cls-1 fill:#fff; AWATERA Prazdnichnykh Olga Клиенты Спецификации Заказы 0 Ча…" at bounding box center [224, 101] width 448 height 202
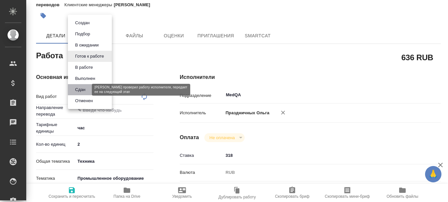
click at [85, 90] on button "Сдан" at bounding box center [80, 89] width 14 height 7
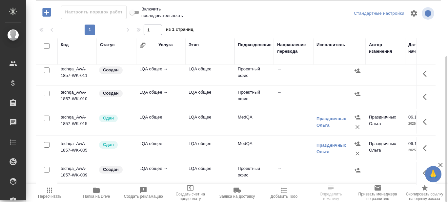
scroll to position [263, 0]
click at [45, 116] on input "checkbox" at bounding box center [47, 119] width 6 height 6
checkbox input "true"
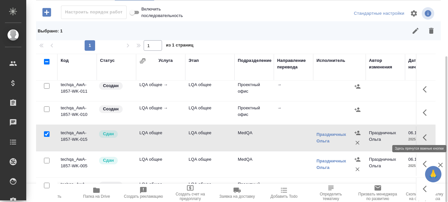
click at [422, 134] on icon "button" at bounding box center [426, 138] width 8 height 8
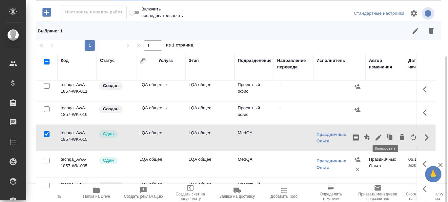
click at [388, 135] on icon "button" at bounding box center [390, 137] width 4 height 5
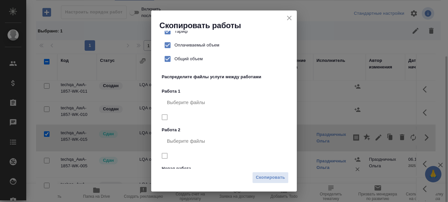
scroll to position [131, 0]
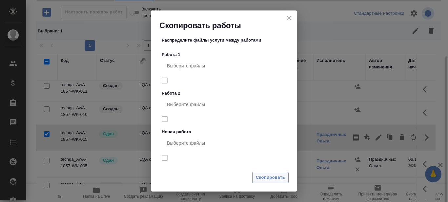
click at [273, 179] on span "Скопировать" at bounding box center [270, 178] width 29 height 8
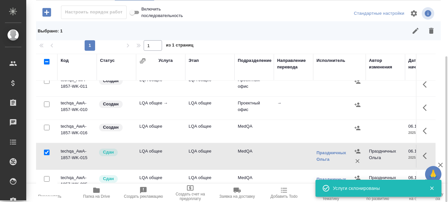
click at [243, 126] on td "MedQA" at bounding box center [253, 131] width 39 height 23
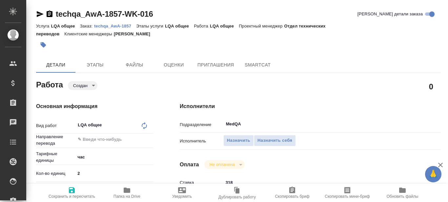
type textarea "x"
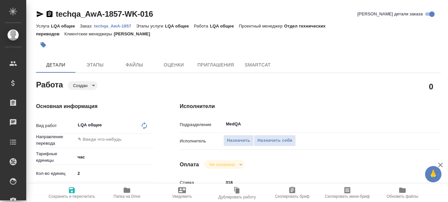
type textarea "x"
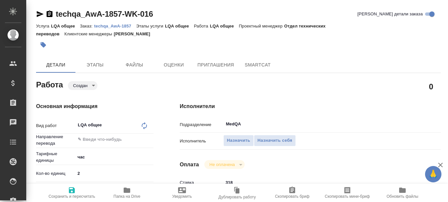
type textarea "x"
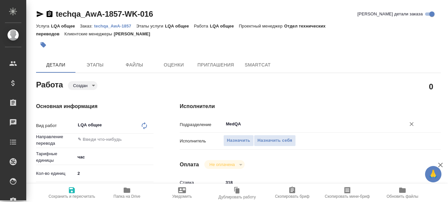
type textarea "x"
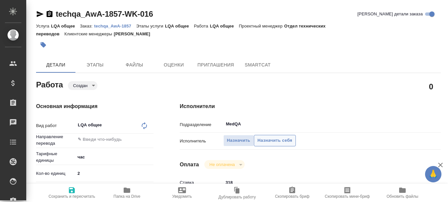
type textarea "x"
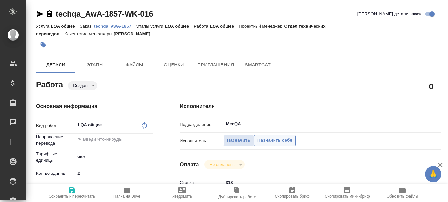
click at [270, 141] on span "Назначить себя" at bounding box center [274, 141] width 35 height 8
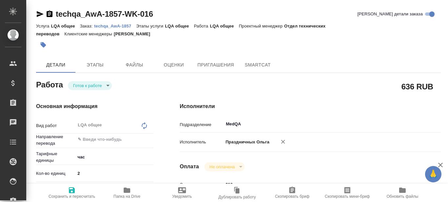
type textarea "x"
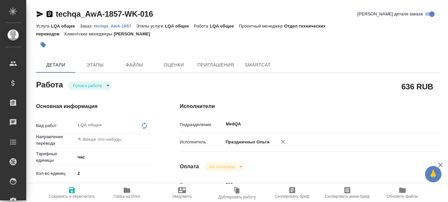
type textarea "x"
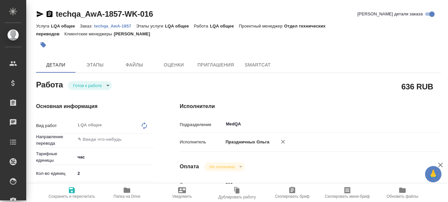
type textarea "x"
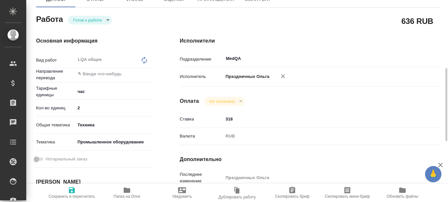
scroll to position [98, 0]
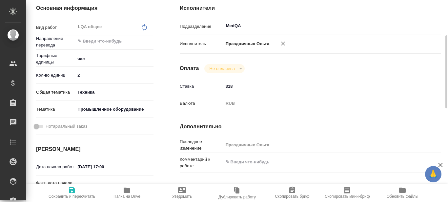
type textarea "x"
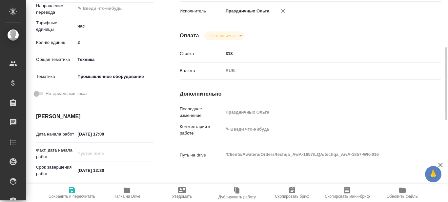
type textarea "x"
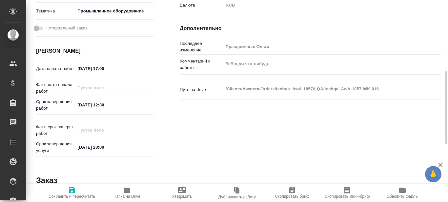
scroll to position [229, 0]
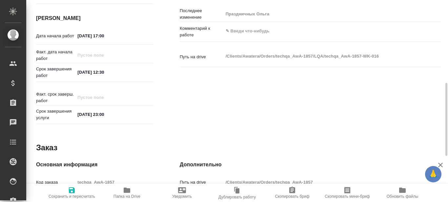
click at [90, 34] on input "[DATE] 17:00" at bounding box center [103, 36] width 57 height 10
click at [82, 35] on input "[DATE] 17:00" at bounding box center [102, 36] width 55 height 10
type input "[DATE] 17:00"
type textarea "x"
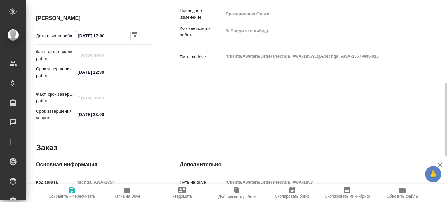
type textarea "x"
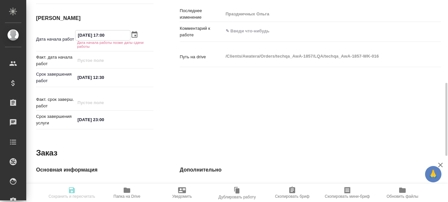
type input "[DATE] 17:00"
click at [97, 80] on input "[DATE] 12:30" at bounding box center [103, 77] width 57 height 10
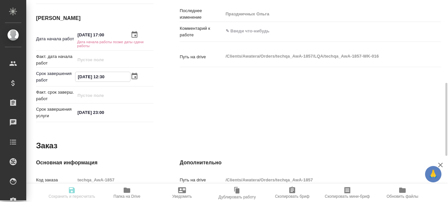
click at [105, 77] on input "[DATE] 12:30" at bounding box center [102, 77] width 55 height 10
type input "[DATE] 18:30"
type textarea "x"
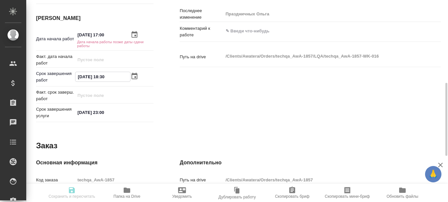
type textarea "x"
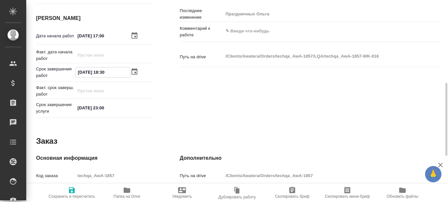
click at [110, 73] on input "[DATE] 18:30" at bounding box center [102, 73] width 55 height 10
type input "[DATE] 18:00"
type textarea "x"
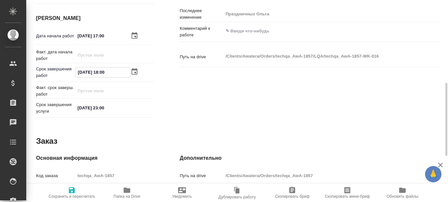
type textarea "x"
type input "[DATE] 18:00"
click at [108, 36] on input "[DATE] 17:00" at bounding box center [102, 36] width 55 height 10
click at [105, 35] on input "[DATE] 17:00" at bounding box center [102, 36] width 55 height 10
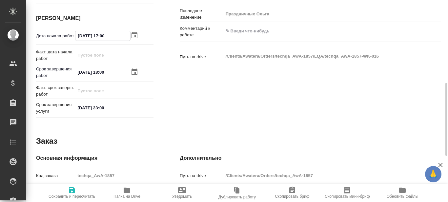
type input "[DATE] 15:00"
type textarea "x"
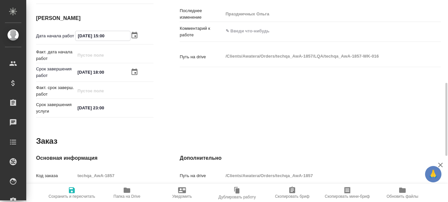
type textarea "x"
click at [117, 34] on input "[DATE] 15:00" at bounding box center [102, 36] width 55 height 10
type input "[DATE] 15:00"
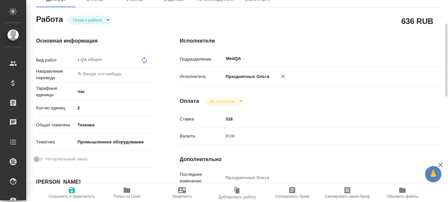
type textarea "x"
type input "3"
type textarea "x"
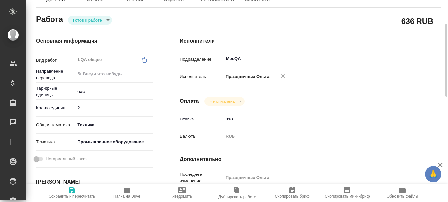
type textarea "x"
type input "3"
click at [151, 106] on input "3" at bounding box center [114, 108] width 78 height 10
click at [166, 107] on div "Основная информация Вид работ LQA общее x ​ Направление перевода ​ Тарифные еди…" at bounding box center [95, 160] width 144 height 273
click at [165, 96] on div "Основная информация Вид работ LQA общее x ​ Направление перевода ​ Тарифные еди…" at bounding box center [95, 160] width 144 height 273
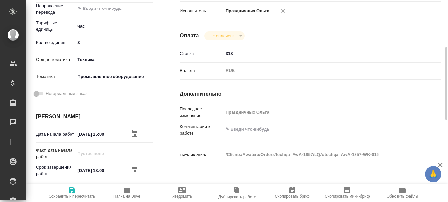
scroll to position [164, 0]
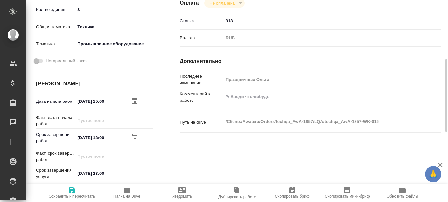
type textarea "x"
click at [244, 98] on textarea at bounding box center [321, 96] width 195 height 11
type textarea "р"
type textarea "x"
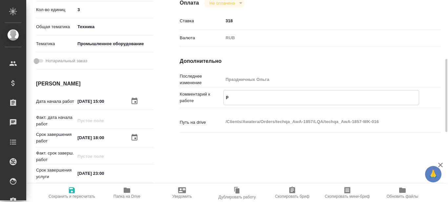
type textarea "x"
type textarea "ра"
type textarea "x"
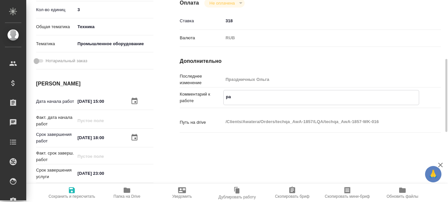
type textarea "x"
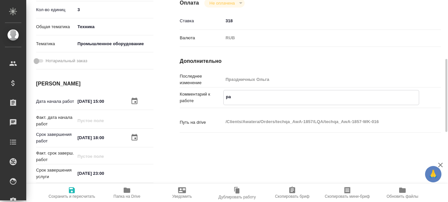
type textarea "раб"
type textarea "x"
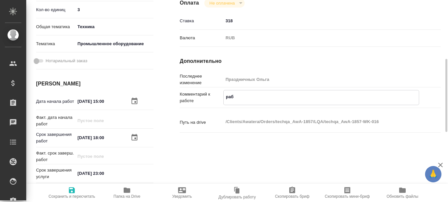
type textarea "x"
type textarea "рабо"
type textarea "x"
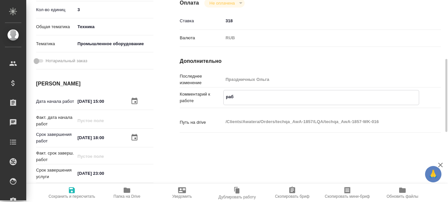
type textarea "x"
type textarea "работ"
type textarea "x"
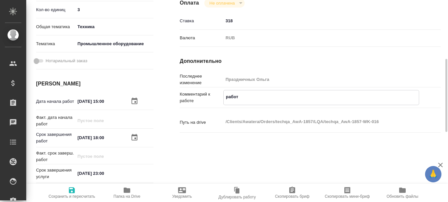
type textarea "x"
type textarea "работа"
type textarea "x"
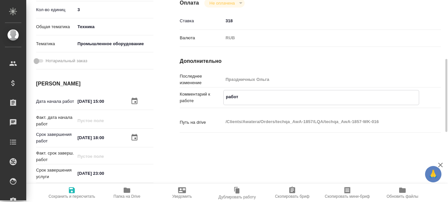
type textarea "x"
type textarea "работа"
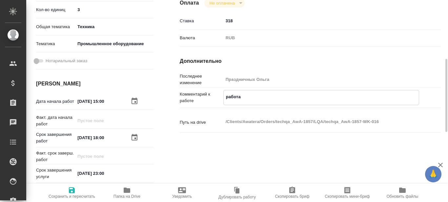
type textarea "x"
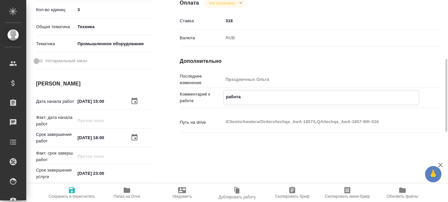
type textarea "работа [PERSON_NAME]"
type textarea "x"
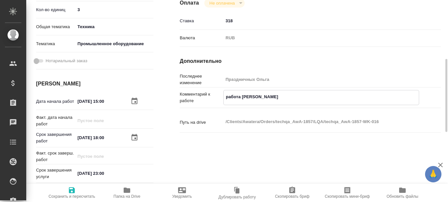
type textarea "x"
type textarea "работа [PERSON_NAME]"
type textarea "x"
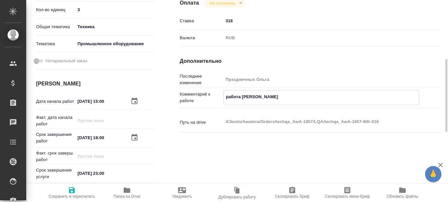
type textarea "x"
type textarea "работа с п"
type textarea "x"
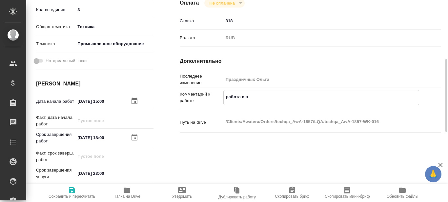
type textarea "x"
type textarea "работа с про"
type textarea "x"
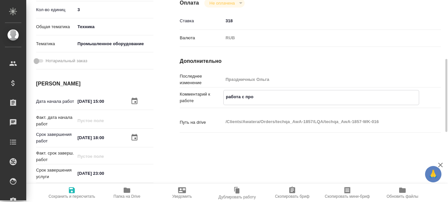
type textarea "x"
type textarea "работа с проф"
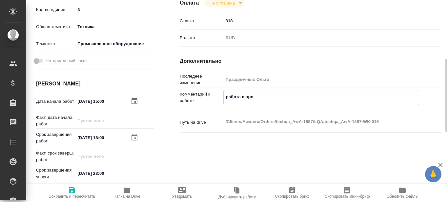
type textarea "x"
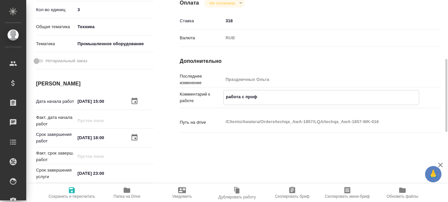
type textarea "работа с профи"
type textarea "x"
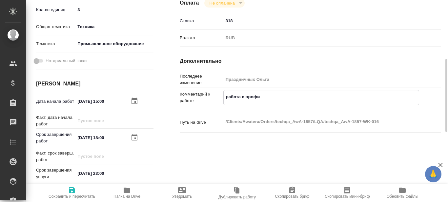
type textarea "x"
type textarea "работа с профил"
type textarea "x"
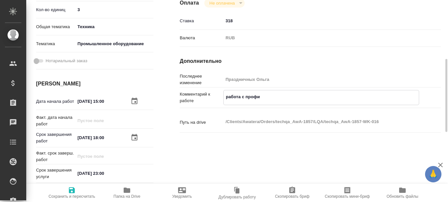
type textarea "x"
type textarea "работа с профиля"
type textarea "x"
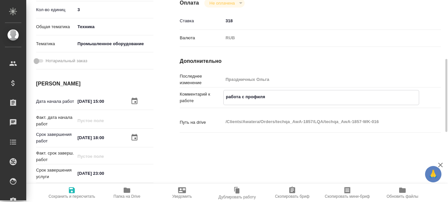
type textarea "x"
type textarea "работа с профилями"
type textarea "x"
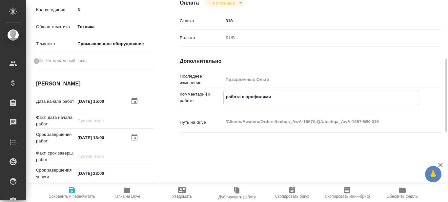
type textarea "x"
type textarea "работа с профилями"
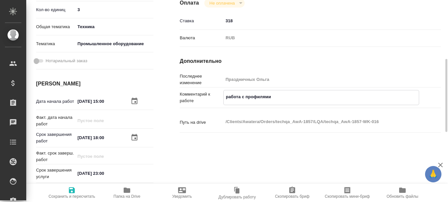
type textarea "x"
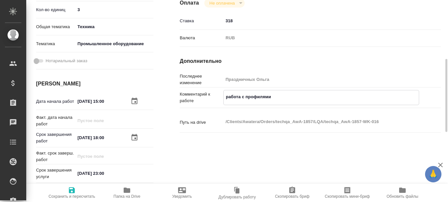
type textarea "работа с профилями ф"
type textarea "x"
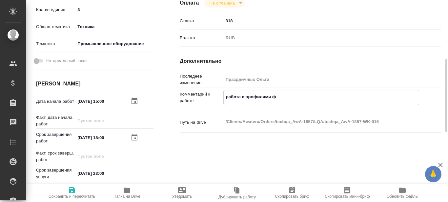
type textarea "x"
type textarea "работа с профилями фр"
type textarea "x"
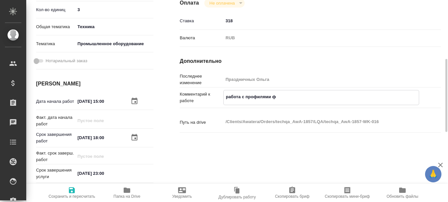
type textarea "x"
type textarea "работа с профилями фри"
type textarea "x"
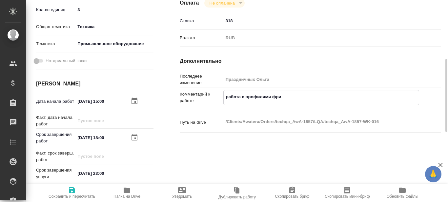
type textarea "x"
type textarea "работа с профилями фрил"
type textarea "x"
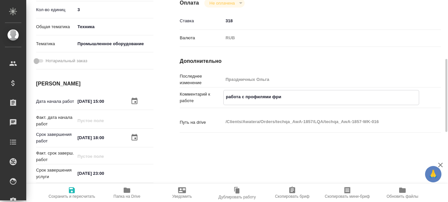
type textarea "x"
type textarea "работа с профилями фрила"
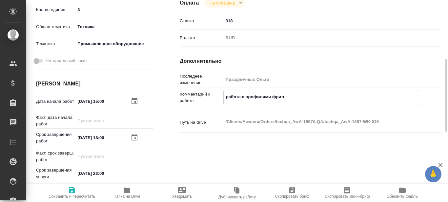
type textarea "x"
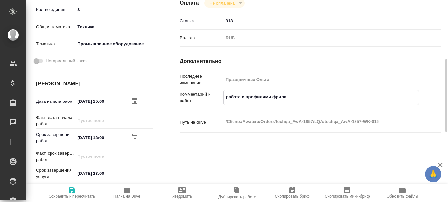
type textarea "работа с [PERSON_NAME]"
type textarea "x"
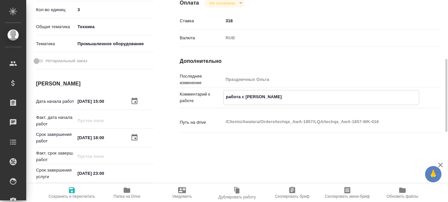
type textarea "x"
type textarea "работа с профилями фриланс"
click at [73, 192] on icon "button" at bounding box center [72, 190] width 6 height 6
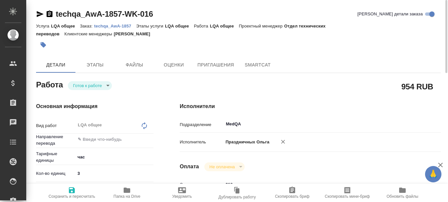
scroll to position [66, 0]
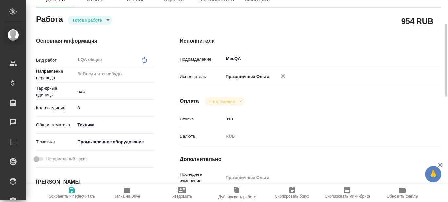
click at [108, 21] on body "🙏 .cls-1 fill:#fff; AWATERA Prazdnichnykh [PERSON_NAME] Спецификации Заказы 0 Ч…" at bounding box center [224, 101] width 448 height 202
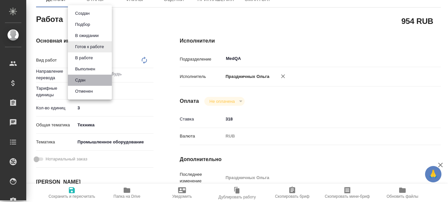
click at [88, 81] on li "Сдан" at bounding box center [90, 80] width 44 height 11
